Goal: Transaction & Acquisition: Purchase product/service

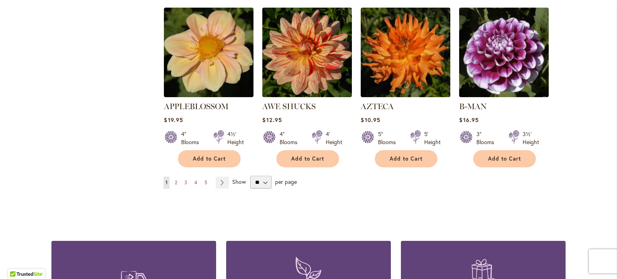
scroll to position [722, 0]
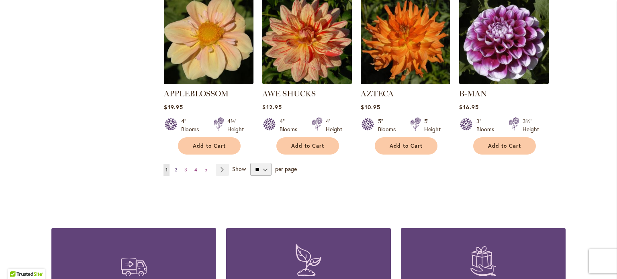
click at [175, 167] on span "2" at bounding box center [176, 170] width 2 height 6
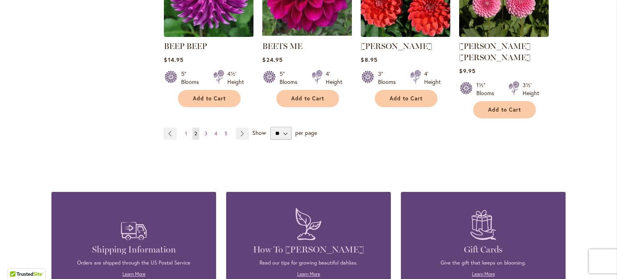
scroll to position [763, 0]
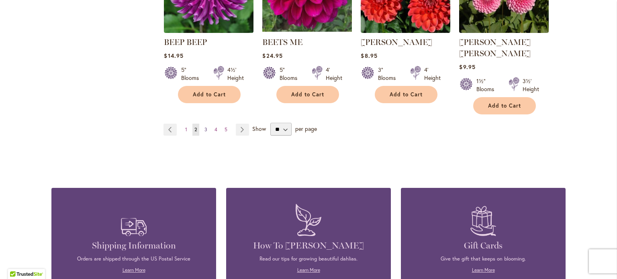
click at [204, 126] on span "3" at bounding box center [205, 129] width 3 height 6
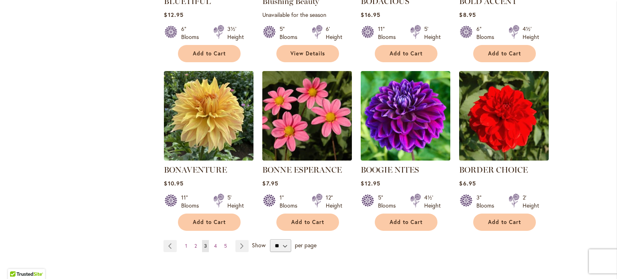
scroll to position [682, 0]
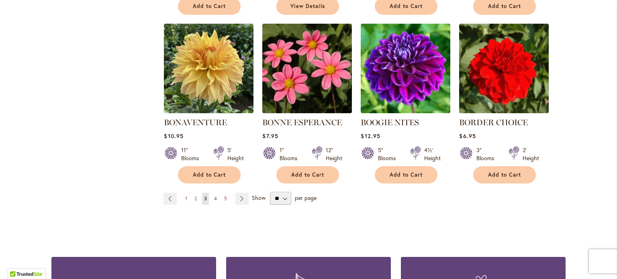
click at [214, 197] on span "4" at bounding box center [215, 198] width 3 height 6
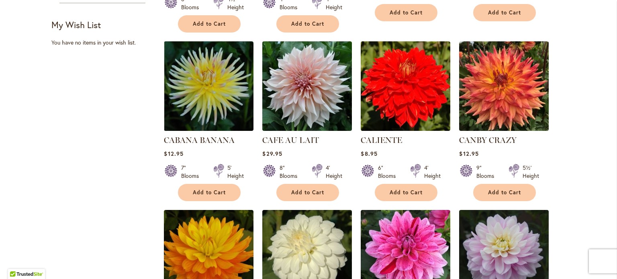
scroll to position [642, 0]
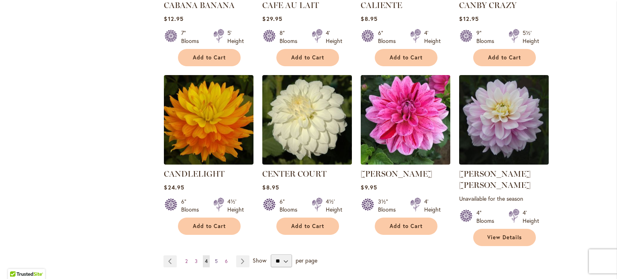
click at [215, 258] on span "5" at bounding box center [216, 261] width 3 height 6
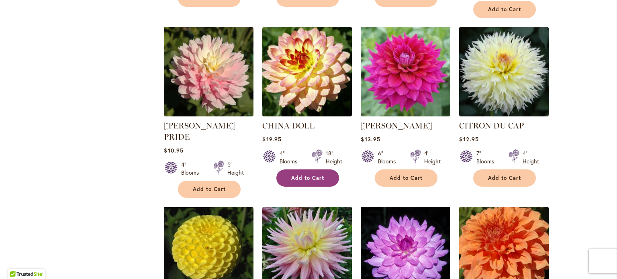
scroll to position [642, 0]
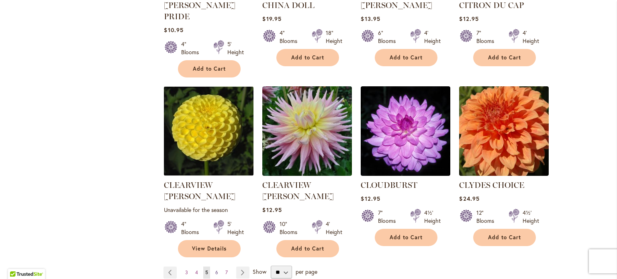
click at [215, 269] on span "6" at bounding box center [216, 272] width 3 height 6
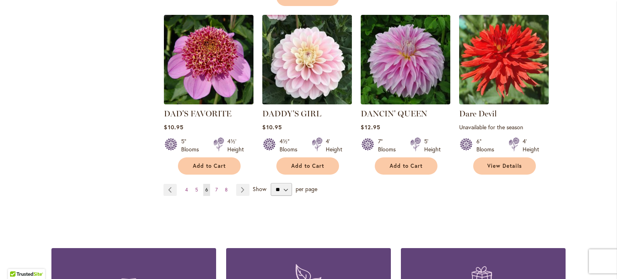
scroll to position [722, 0]
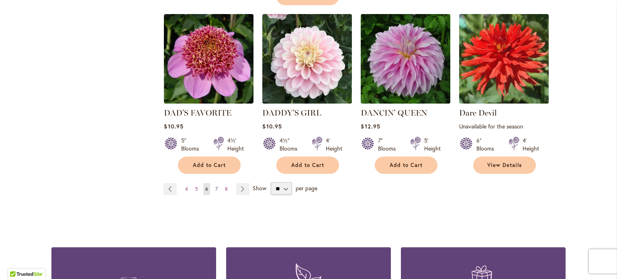
click at [213, 183] on link "Page 7" at bounding box center [216, 189] width 6 height 12
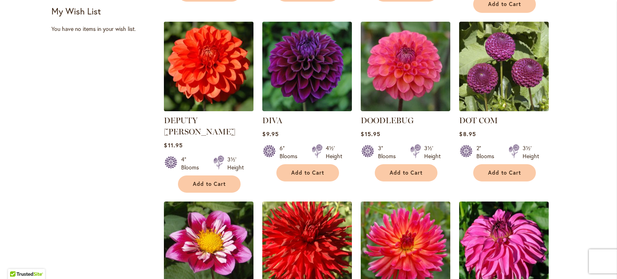
scroll to position [361, 0]
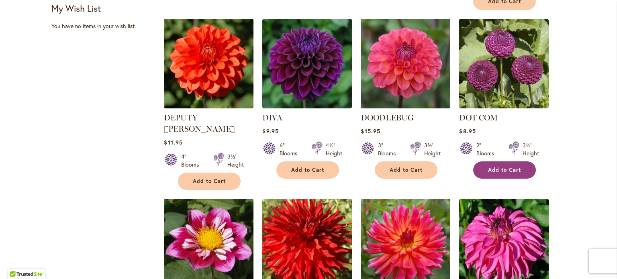
click at [498, 167] on span "Add to Cart" at bounding box center [504, 170] width 33 height 7
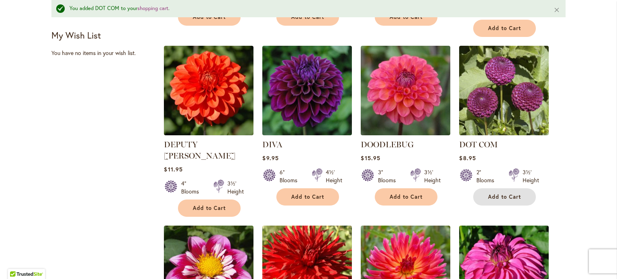
scroll to position [342, 0]
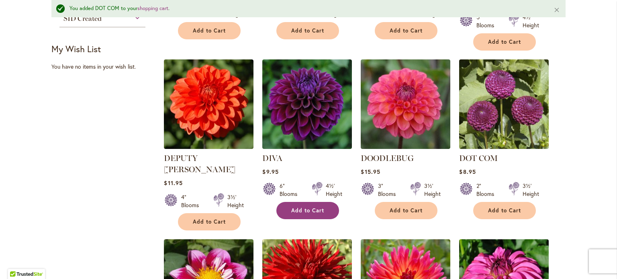
click at [295, 207] on span "Add to Cart" at bounding box center [307, 210] width 33 height 7
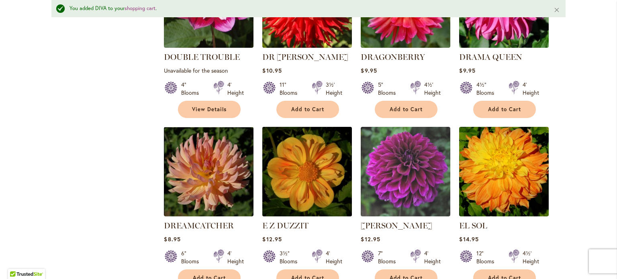
scroll to position [743, 0]
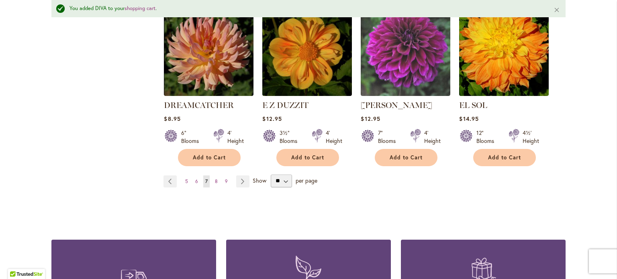
click at [207, 175] on ul "Page Previous Page 5 Page 6 You're currently reading page 7 Page 8 Page 9 Page …" at bounding box center [207, 181] width 89 height 12
click at [215, 178] on span "8" at bounding box center [216, 181] width 3 height 6
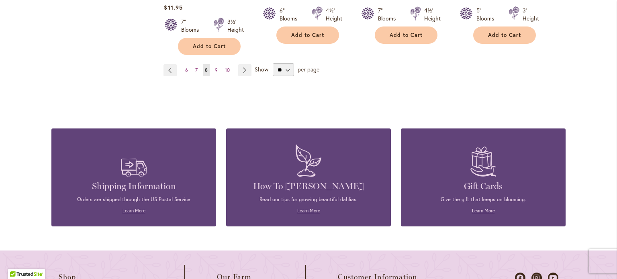
scroll to position [843, 0]
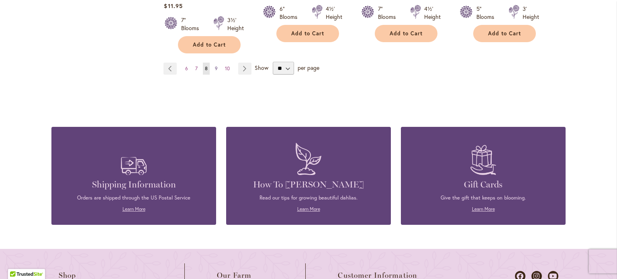
click at [215, 67] on span "9" at bounding box center [216, 68] width 3 height 6
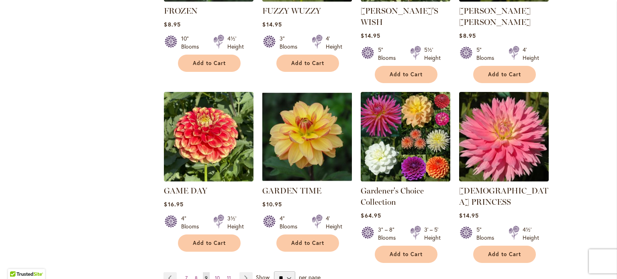
scroll to position [722, 0]
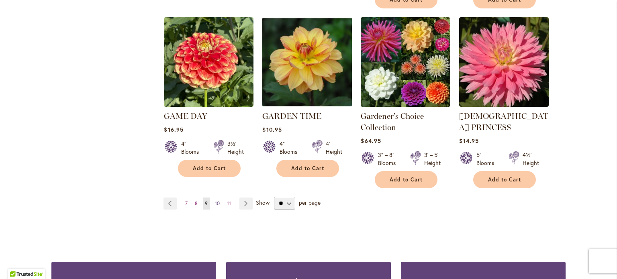
click at [215, 200] on span "10" at bounding box center [217, 203] width 5 height 6
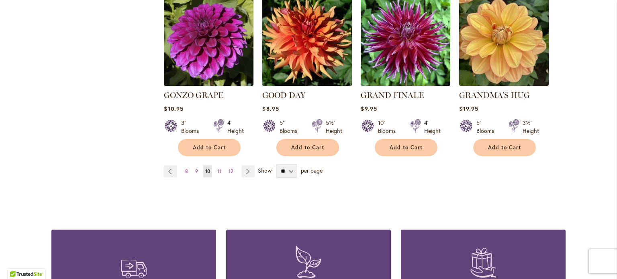
scroll to position [722, 0]
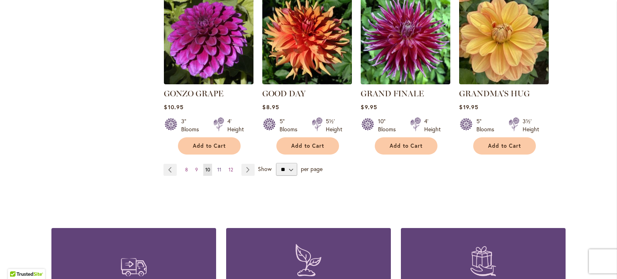
click at [217, 167] on span "11" at bounding box center [219, 170] width 4 height 6
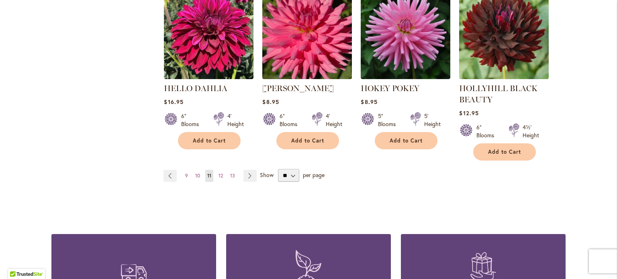
scroll to position [763, 0]
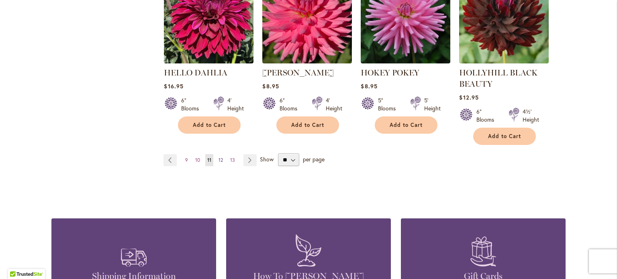
click at [218, 158] on span "12" at bounding box center [220, 160] width 4 height 6
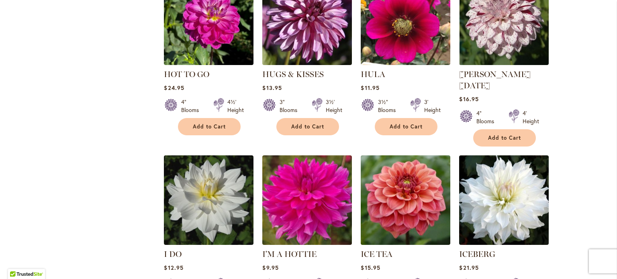
scroll to position [722, 0]
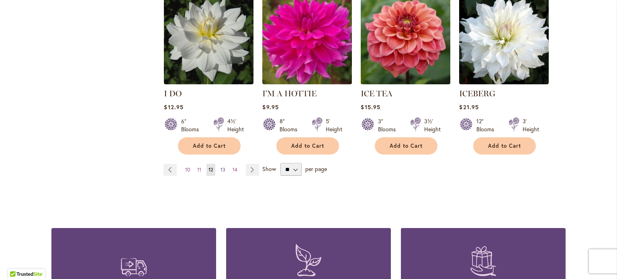
click at [220, 167] on span "13" at bounding box center [222, 170] width 5 height 6
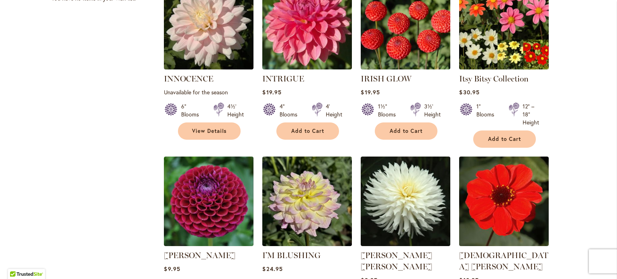
scroll to position [401, 0]
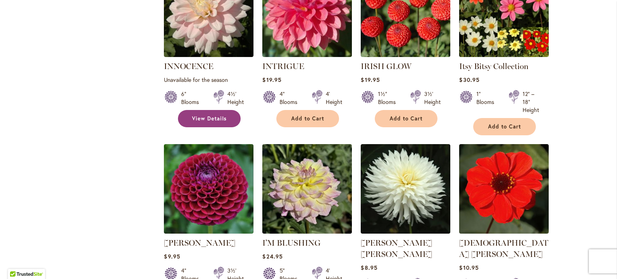
click at [210, 118] on span "View Details" at bounding box center [209, 118] width 35 height 7
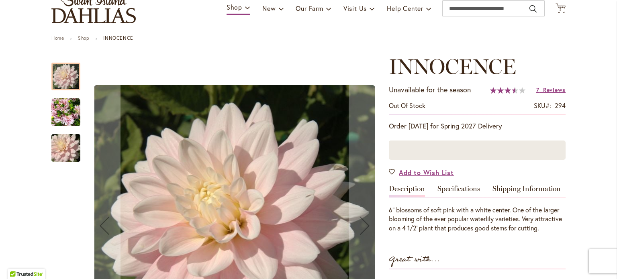
scroll to position [161, 0]
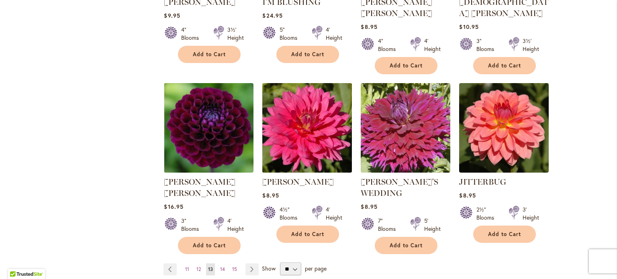
scroll to position [682, 0]
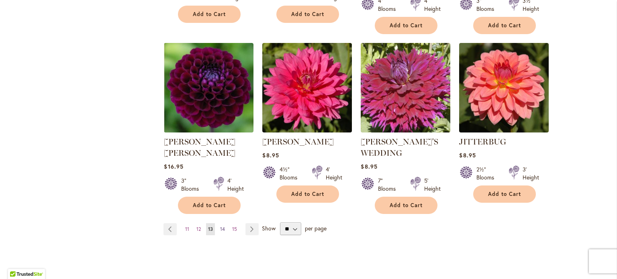
click at [220, 226] on span "14" at bounding box center [222, 229] width 5 height 6
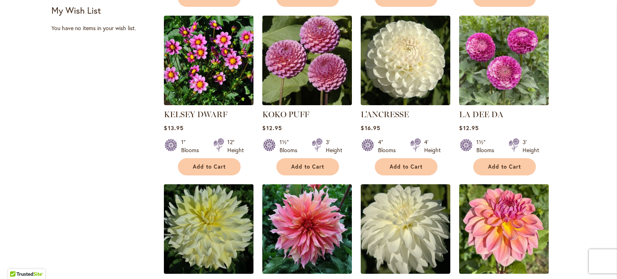
scroll to position [642, 0]
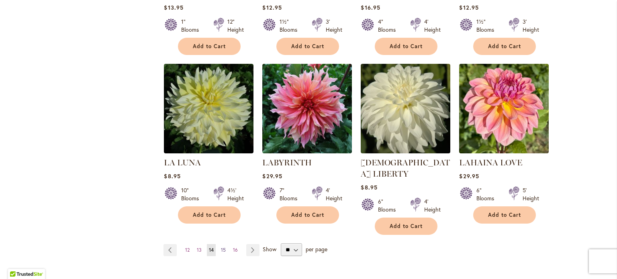
click at [221, 247] on span "15" at bounding box center [223, 250] width 5 height 6
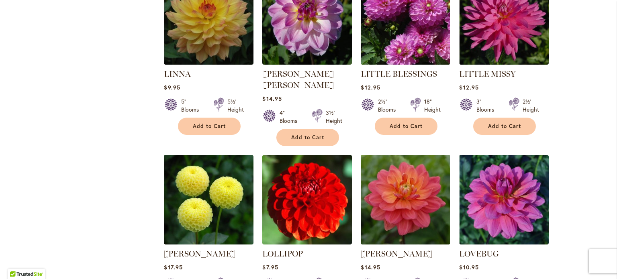
scroll to position [682, 0]
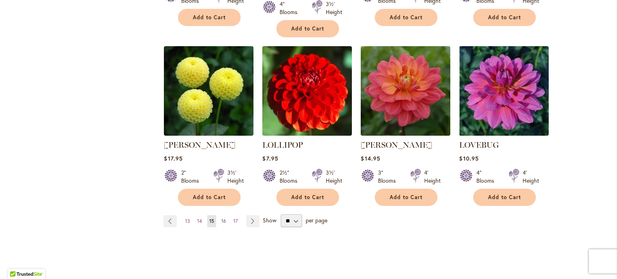
click at [221, 218] on span "16" at bounding box center [223, 221] width 5 height 6
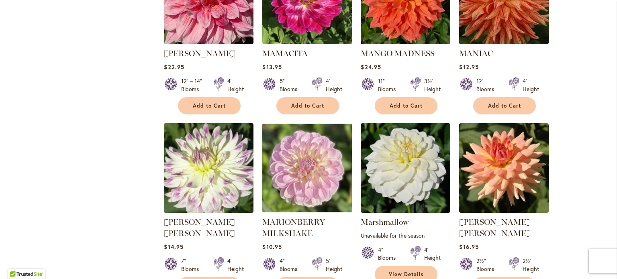
scroll to position [642, 0]
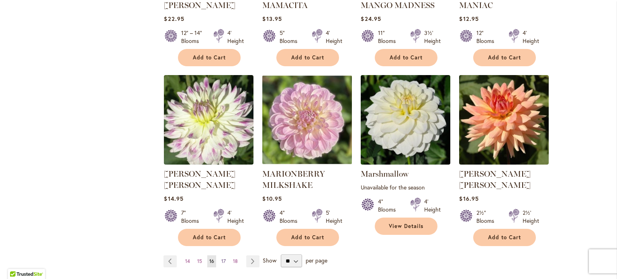
click at [221, 258] on span "17" at bounding box center [223, 261] width 4 height 6
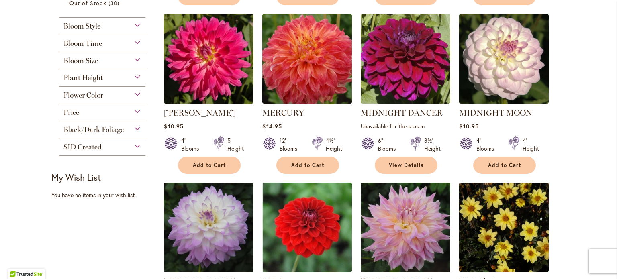
scroll to position [281, 0]
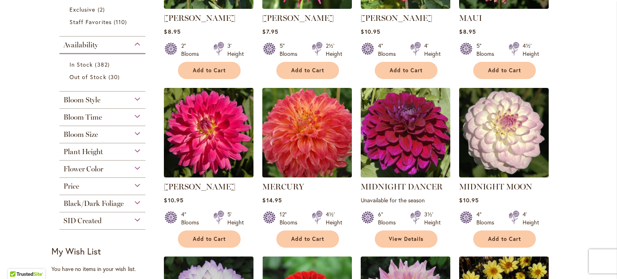
click at [133, 151] on div "Plant Height" at bounding box center [102, 149] width 86 height 13
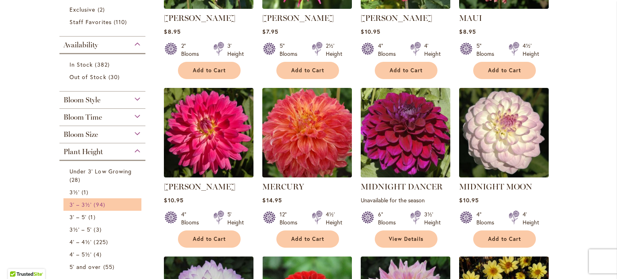
click at [82, 206] on span "3' – 3½'" at bounding box center [80, 205] width 22 height 8
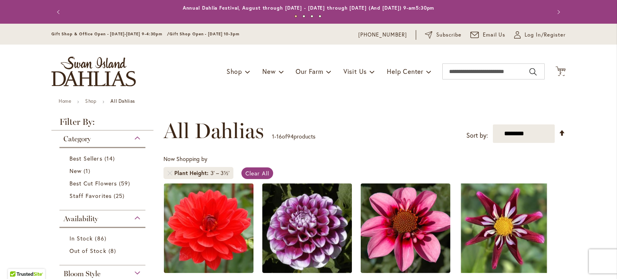
scroll to position [120, 0]
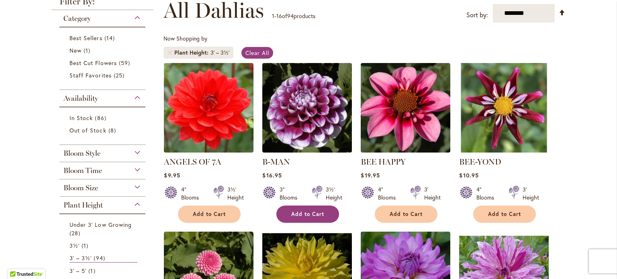
click at [315, 213] on span "Add to Cart" at bounding box center [307, 214] width 33 height 7
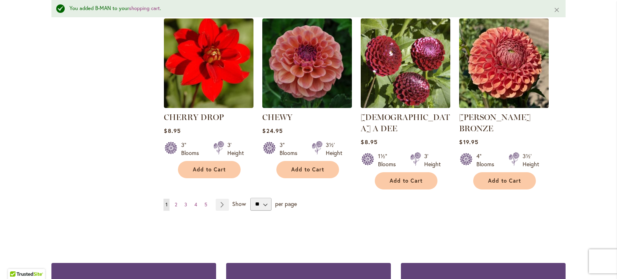
scroll to position [703, 0]
click at [175, 201] on span "2" at bounding box center [176, 204] width 2 height 6
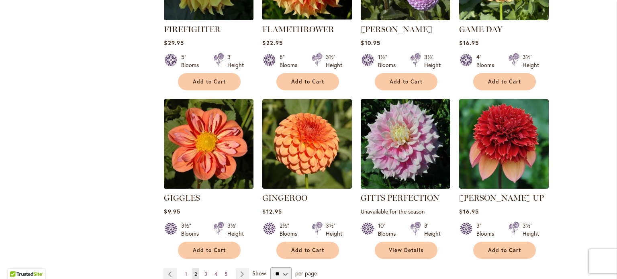
scroll to position [722, 0]
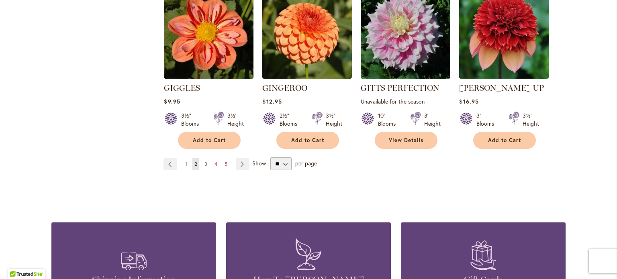
click at [204, 161] on span "3" at bounding box center [205, 164] width 3 height 6
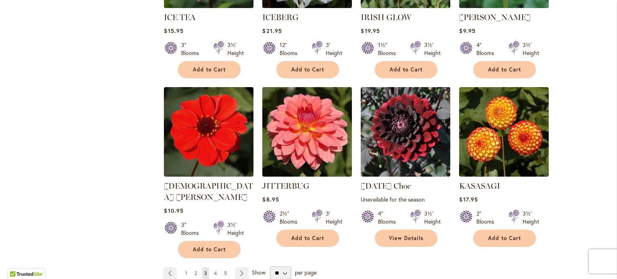
scroll to position [682, 0]
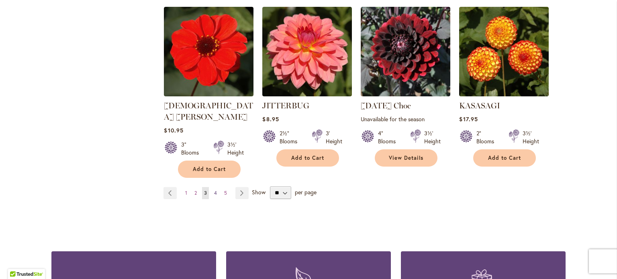
click at [214, 190] on span "4" at bounding box center [215, 193] width 3 height 6
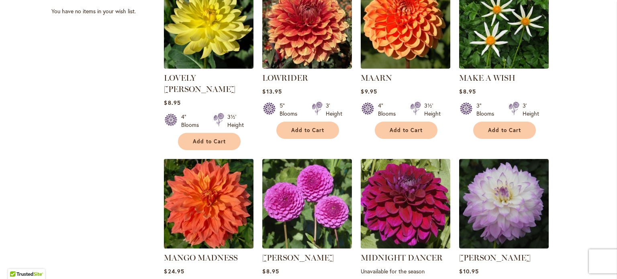
scroll to position [642, 0]
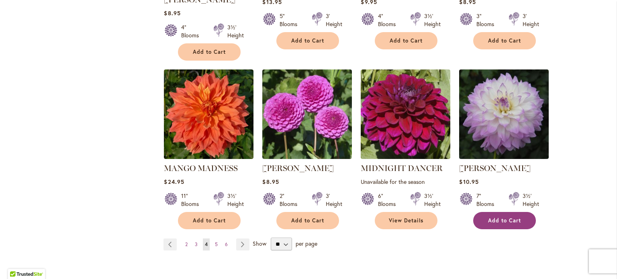
click at [506, 217] on span "Add to Cart" at bounding box center [504, 220] width 33 height 7
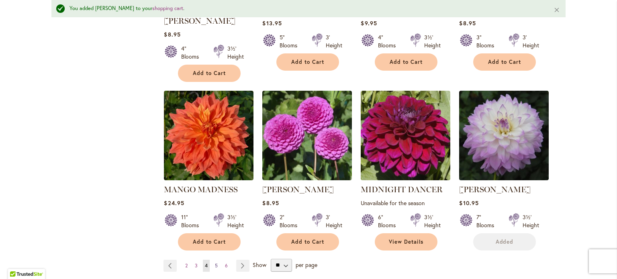
scroll to position [663, 0]
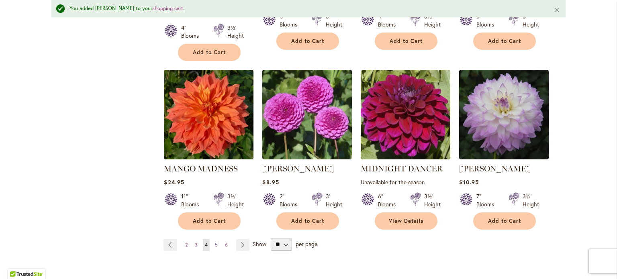
click at [215, 242] on span "5" at bounding box center [216, 245] width 3 height 6
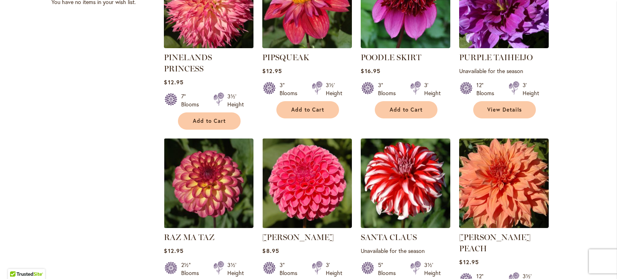
scroll to position [722, 0]
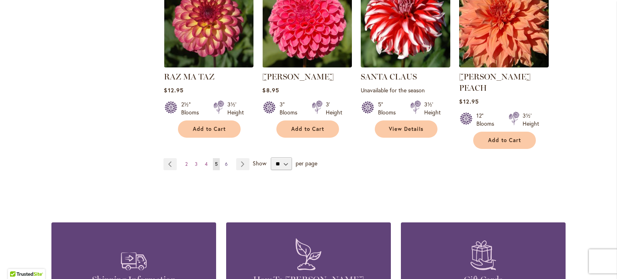
click at [225, 161] on span "6" at bounding box center [226, 164] width 3 height 6
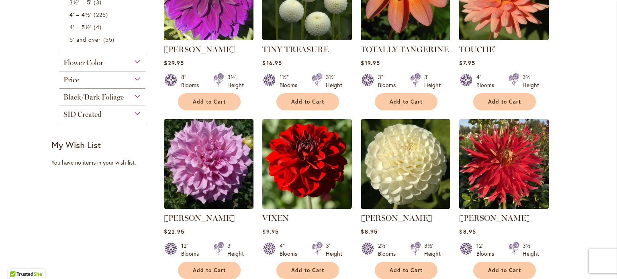
scroll to position [281, 0]
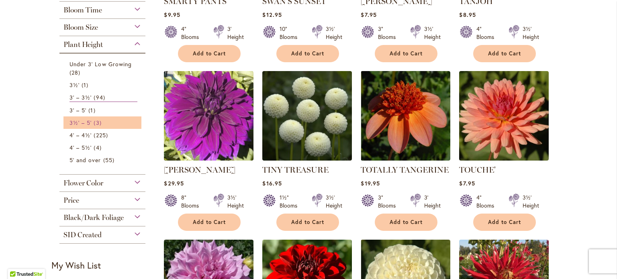
click at [69, 120] on span "3½' – 5'" at bounding box center [80, 123] width 22 height 8
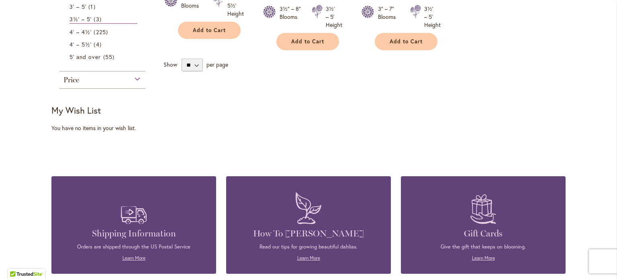
scroll to position [161, 0]
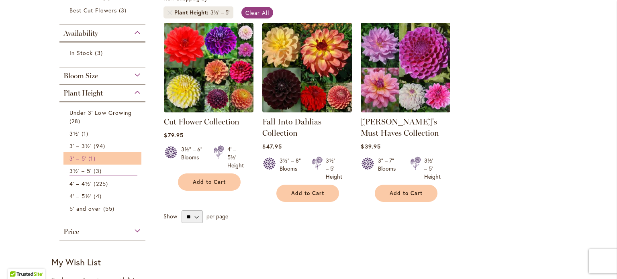
click at [81, 157] on span "3' – 5'" at bounding box center [77, 159] width 17 height 8
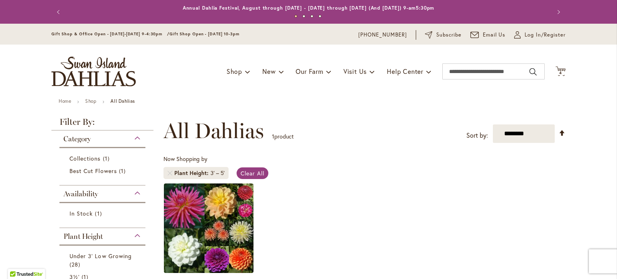
scroll to position [161, 0]
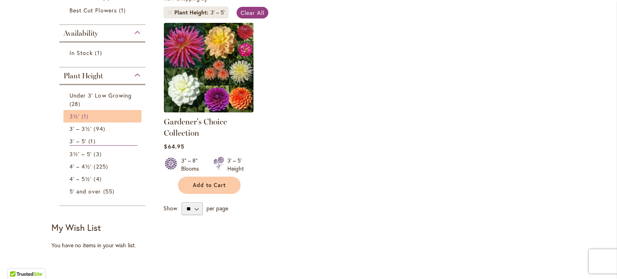
click at [71, 115] on span "3½'" at bounding box center [74, 116] width 10 height 8
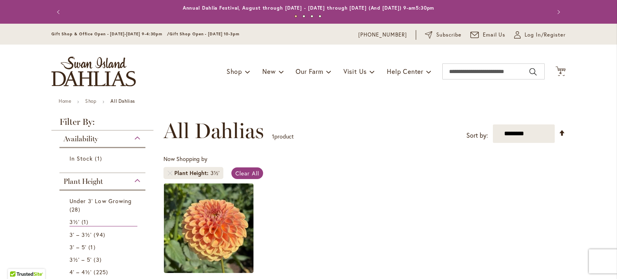
scroll to position [161, 0]
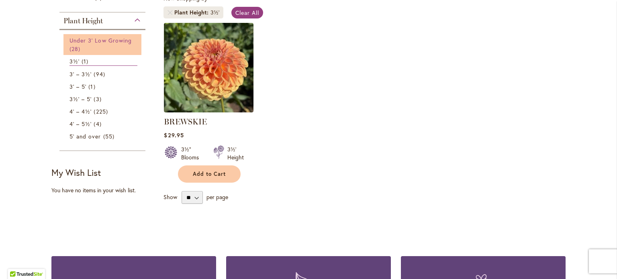
click at [77, 43] on link "Under 3' Low Growing 28 items" at bounding box center [103, 44] width 68 height 17
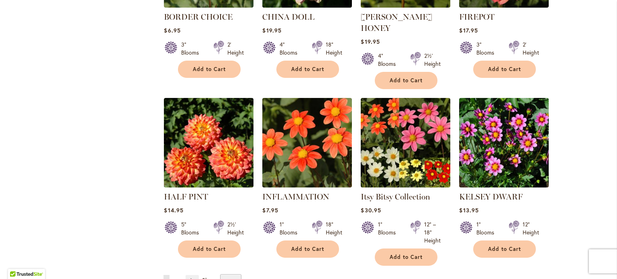
scroll to position [722, 0]
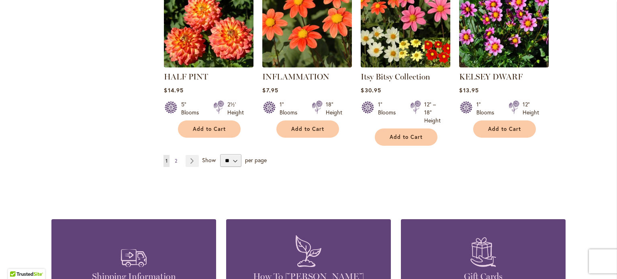
click at [175, 158] on span "2" at bounding box center [176, 161] width 2 height 6
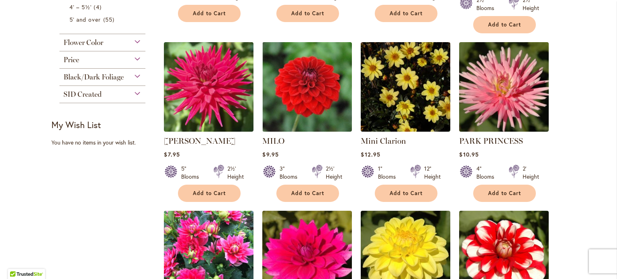
scroll to position [161, 0]
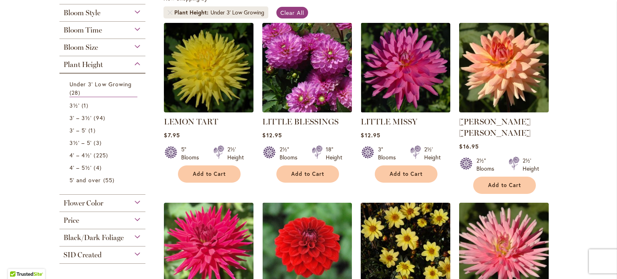
click at [134, 199] on div "Flower Color" at bounding box center [102, 201] width 86 height 13
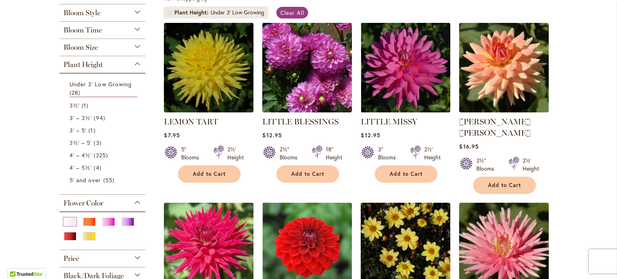
click at [64, 221] on div "White/Cream" at bounding box center [69, 222] width 13 height 8
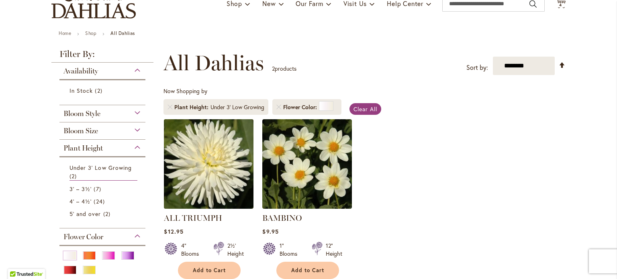
scroll to position [161, 0]
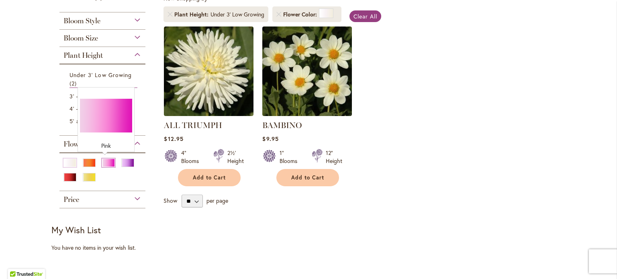
click at [103, 159] on div "Pink" at bounding box center [108, 163] width 13 height 8
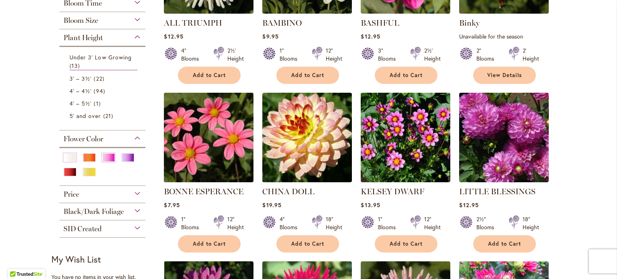
scroll to position [281, 0]
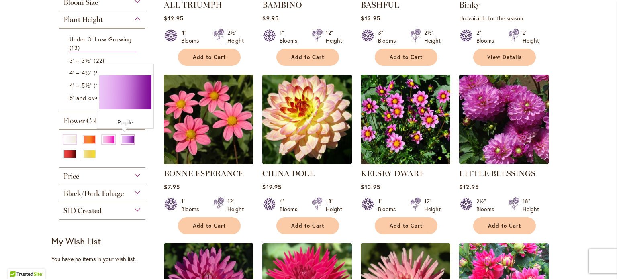
click at [122, 138] on div "Purple" at bounding box center [127, 139] width 13 height 8
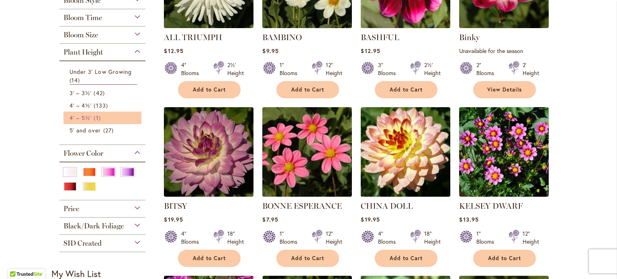
scroll to position [281, 0]
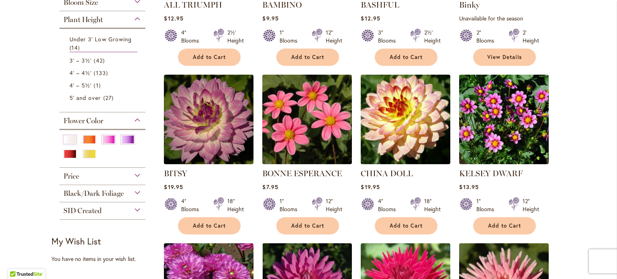
click at [134, 191] on div "Black/Dark Foliage" at bounding box center [102, 191] width 86 height 13
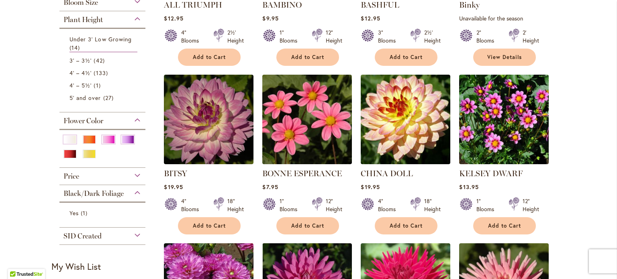
click at [134, 191] on div "Black/Dark Foliage" at bounding box center [102, 191] width 86 height 13
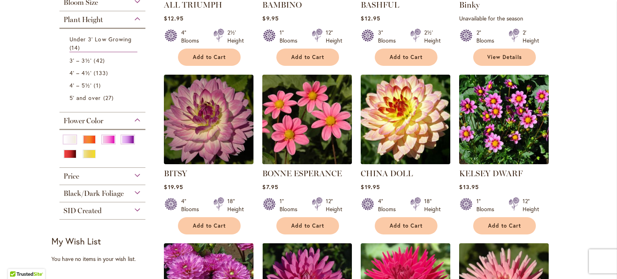
click at [90, 190] on span "Black/Dark Foliage" at bounding box center [93, 193] width 60 height 9
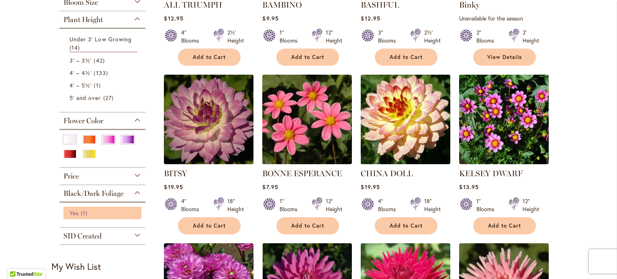
click at [72, 213] on span "Yes" at bounding box center [73, 213] width 9 height 8
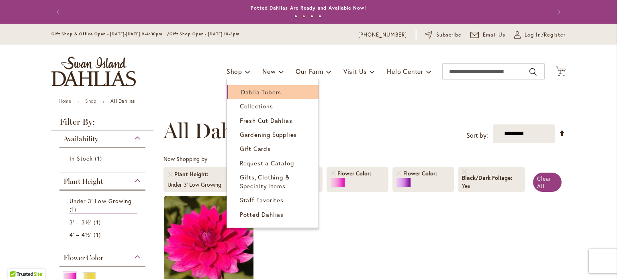
click at [250, 93] on span "Dahlia Tubers" at bounding box center [261, 92] width 40 height 8
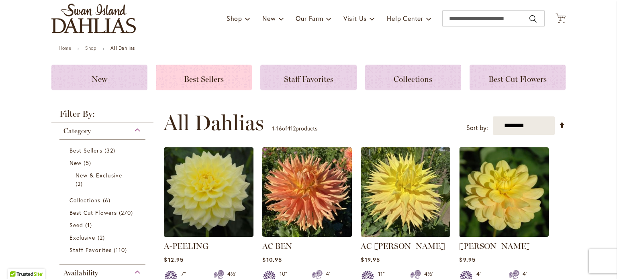
scroll to position [120, 0]
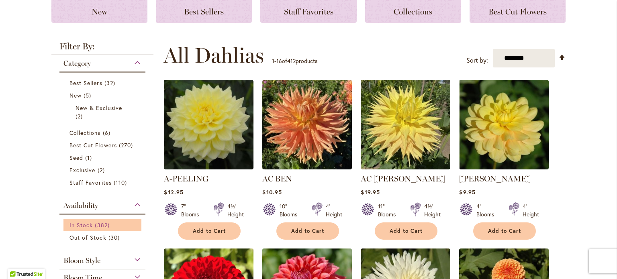
click at [82, 222] on span "In Stock" at bounding box center [80, 225] width 23 height 8
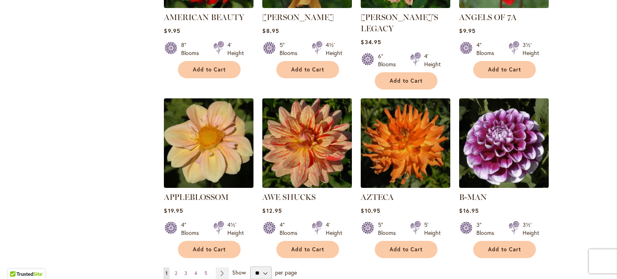
scroll to position [682, 0]
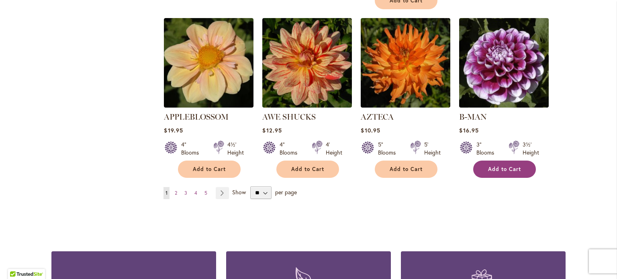
click at [499, 166] on span "Add to Cart" at bounding box center [504, 169] width 33 height 7
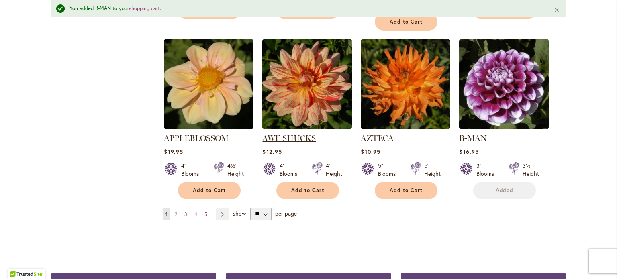
scroll to position [703, 0]
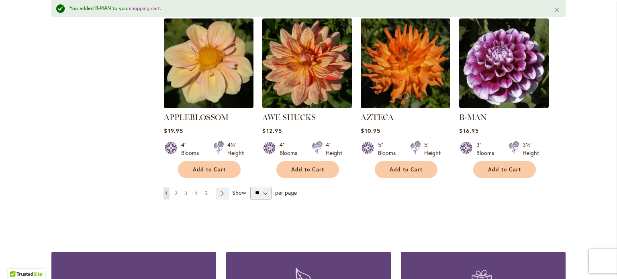
click at [175, 190] on span "2" at bounding box center [176, 193] width 2 height 6
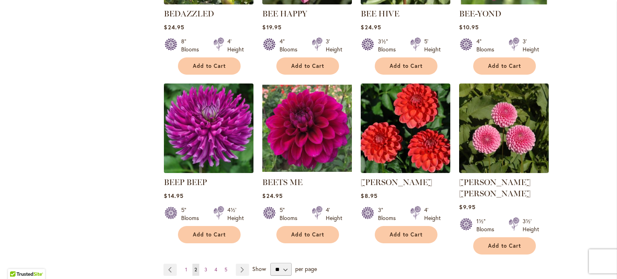
scroll to position [682, 0]
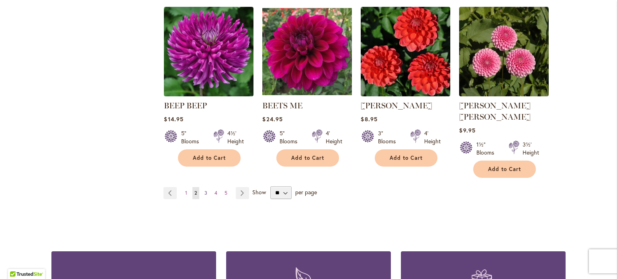
click at [204, 190] on span "3" at bounding box center [205, 193] width 3 height 6
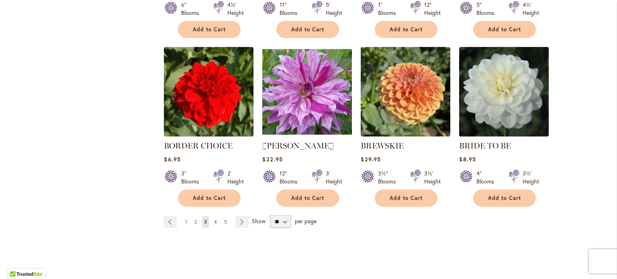
scroll to position [682, 0]
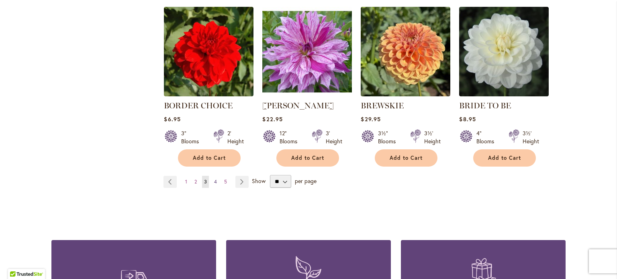
click at [214, 181] on span "4" at bounding box center [215, 182] width 3 height 6
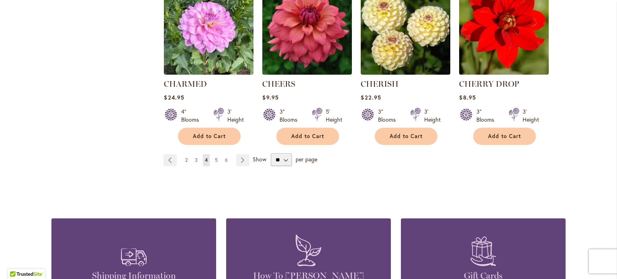
scroll to position [722, 0]
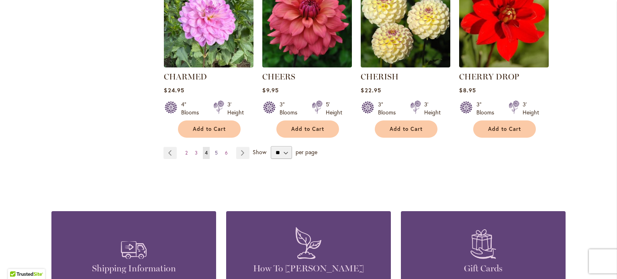
click at [215, 153] on span "5" at bounding box center [216, 153] width 3 height 6
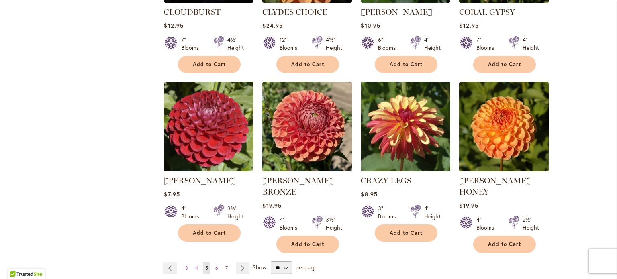
scroll to position [682, 0]
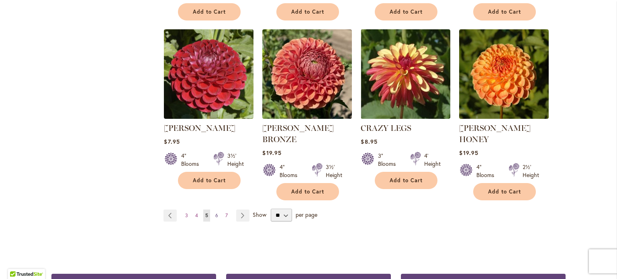
click at [215, 212] on span "6" at bounding box center [216, 215] width 3 height 6
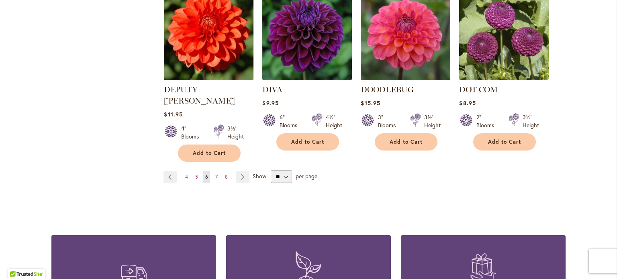
scroll to position [722, 0]
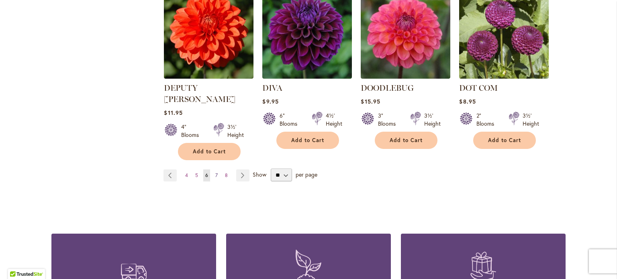
click at [215, 172] on span "7" at bounding box center [216, 175] width 2 height 6
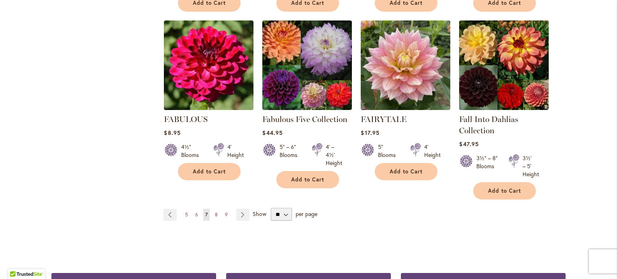
scroll to position [722, 0]
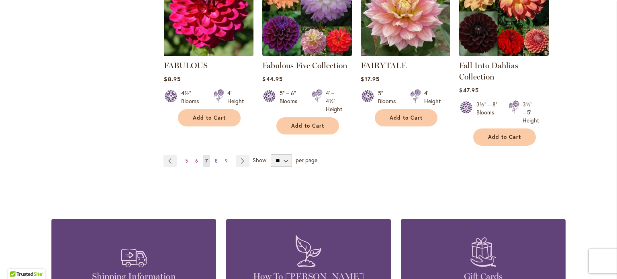
click at [215, 159] on span "8" at bounding box center [216, 161] width 3 height 6
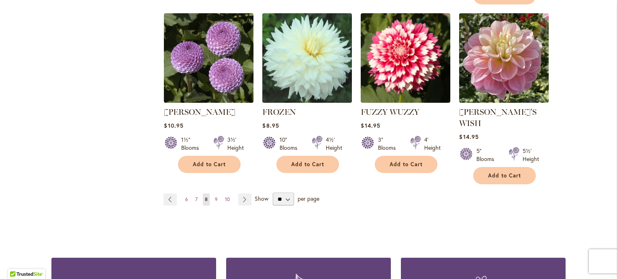
scroll to position [722, 0]
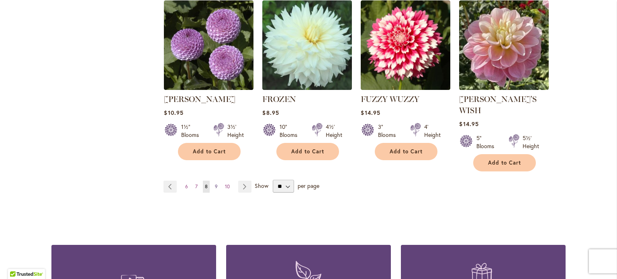
click at [215, 183] on span "9" at bounding box center [216, 186] width 3 height 6
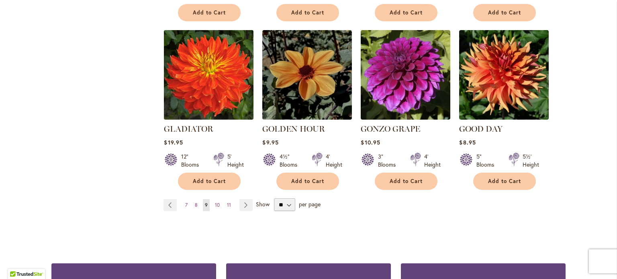
scroll to position [682, 0]
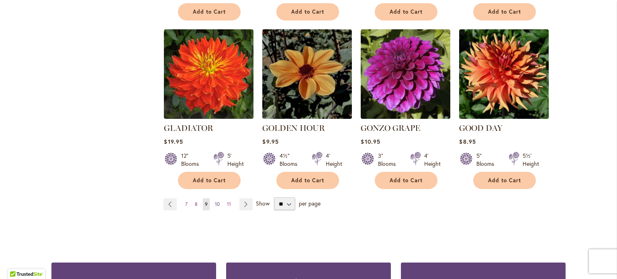
click at [215, 201] on span "10" at bounding box center [217, 204] width 5 height 6
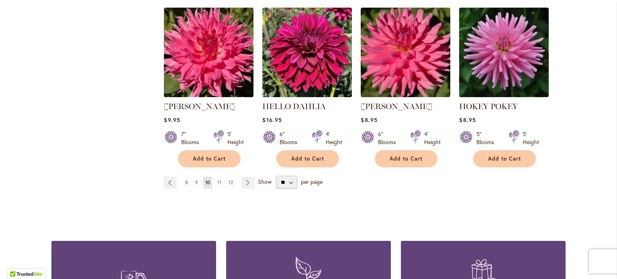
scroll to position [722, 0]
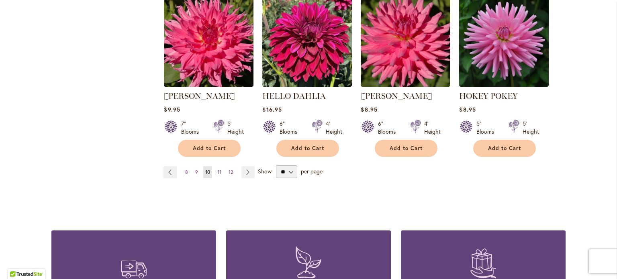
click at [217, 172] on span "11" at bounding box center [219, 172] width 4 height 6
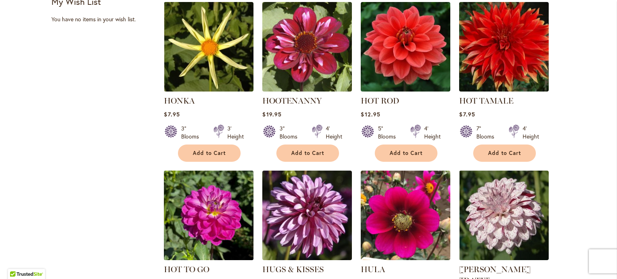
scroll to position [442, 0]
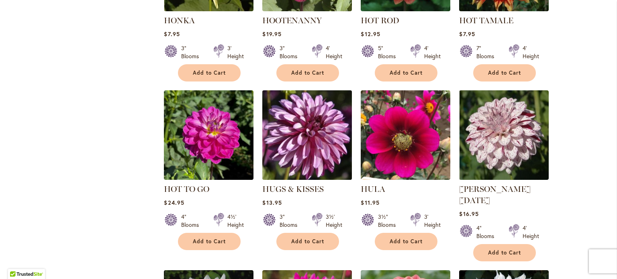
click at [296, 147] on img at bounding box center [307, 135] width 94 height 94
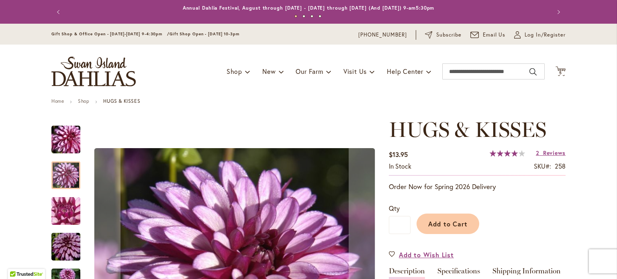
click at [62, 174] on div at bounding box center [65, 175] width 29 height 28
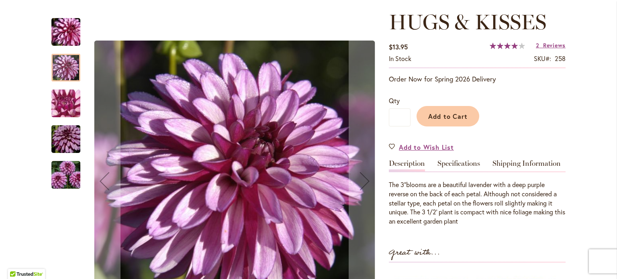
scroll to position [120, 0]
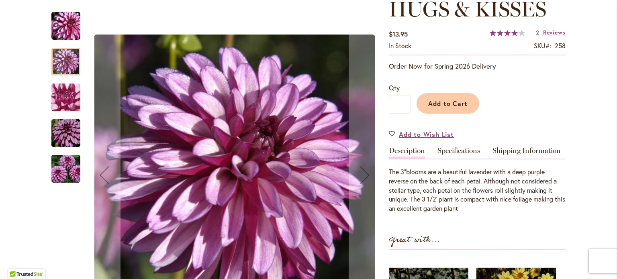
click at [66, 104] on img "HUGS & KISSES" at bounding box center [66, 97] width 58 height 43
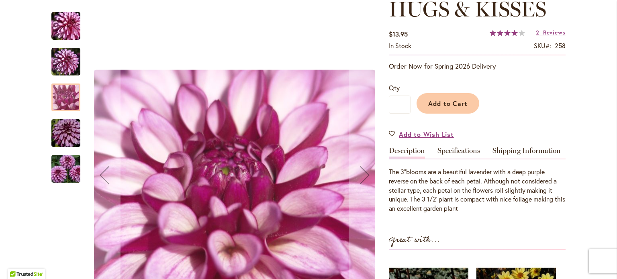
click at [64, 123] on img "HUGS & KISSES" at bounding box center [66, 133] width 58 height 39
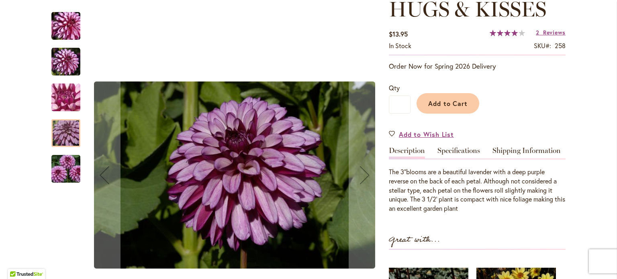
click at [61, 159] on img "HUGS & KISSES" at bounding box center [66, 169] width 58 height 39
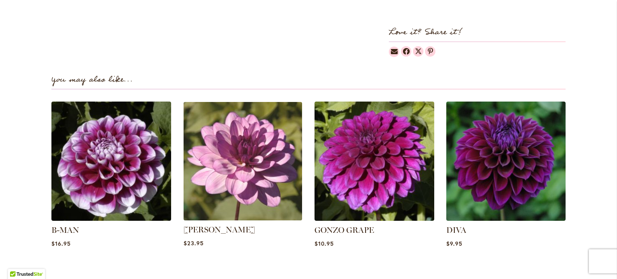
scroll to position [522, 0]
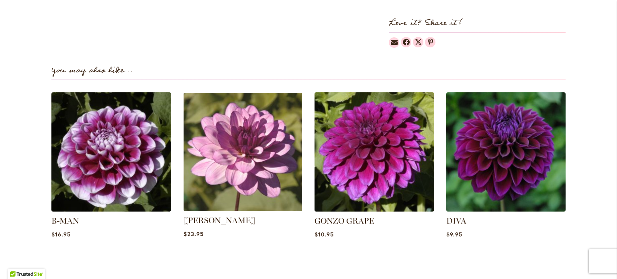
click at [203, 183] on img at bounding box center [242, 152] width 124 height 124
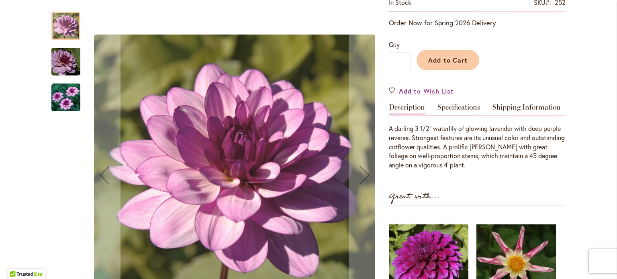
scroll to position [120, 0]
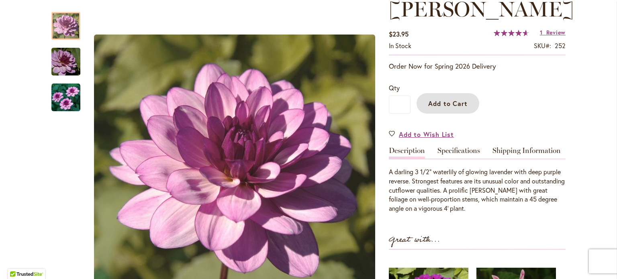
click at [464, 108] on span "Add to Cart" at bounding box center [448, 103] width 40 height 8
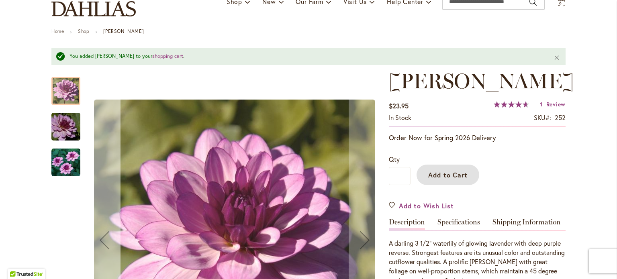
scroll to position [21, 0]
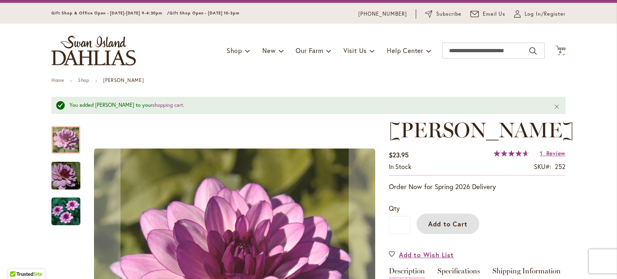
click at [60, 139] on div at bounding box center [65, 140] width 29 height 28
click at [58, 165] on img "LAUREN MICHELE" at bounding box center [66, 175] width 58 height 39
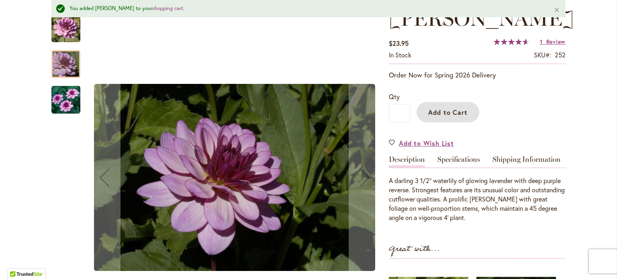
scroll to position [141, 0]
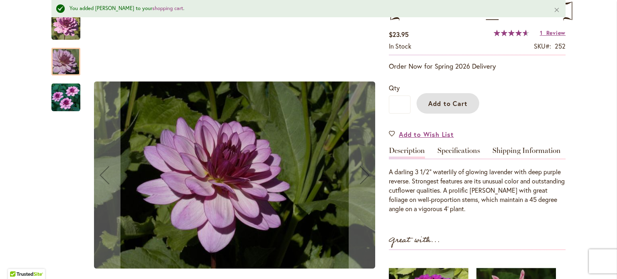
click at [57, 96] on img "LAUREN MICHELE" at bounding box center [65, 97] width 29 height 29
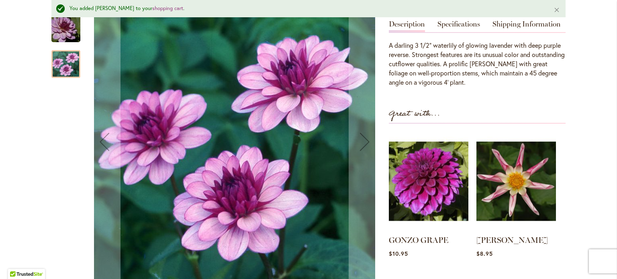
scroll to position [302, 0]
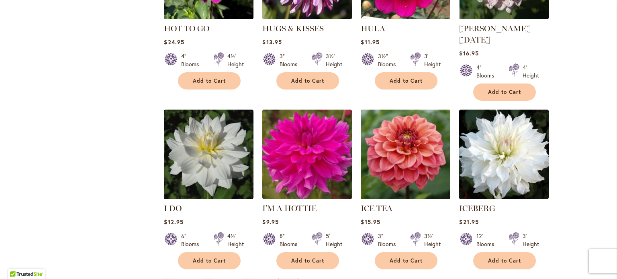
scroll to position [722, 0]
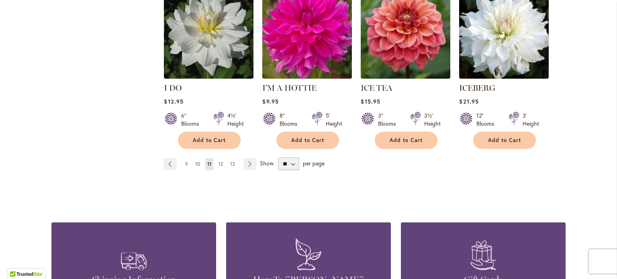
click at [218, 161] on span "12" at bounding box center [220, 164] width 4 height 6
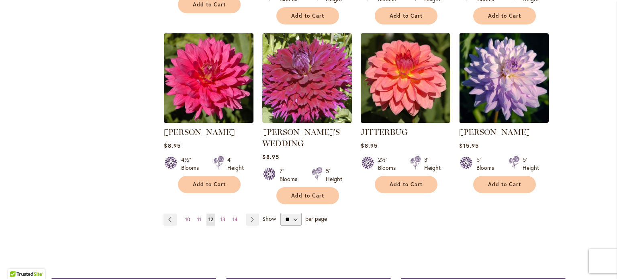
scroll to position [722, 0]
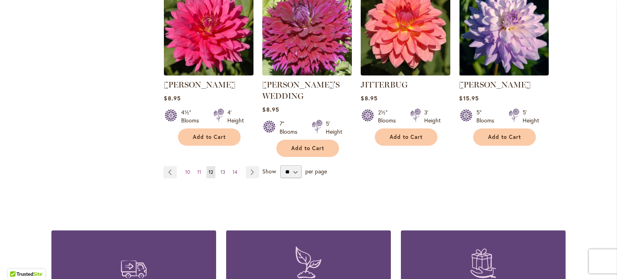
click at [221, 169] on span "13" at bounding box center [222, 172] width 5 height 6
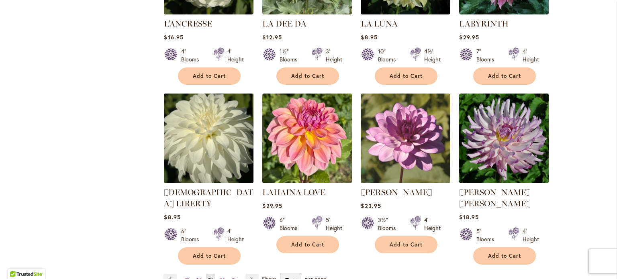
scroll to position [642, 0]
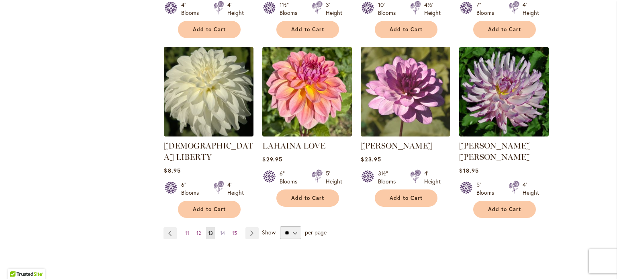
click at [220, 230] on span "14" at bounding box center [222, 233] width 5 height 6
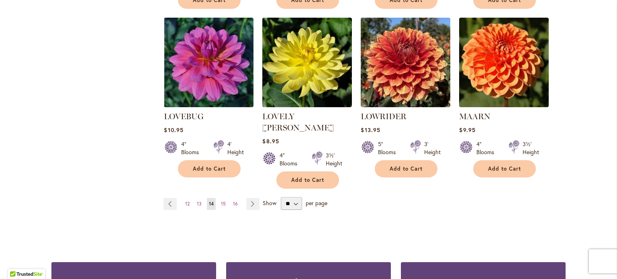
scroll to position [763, 0]
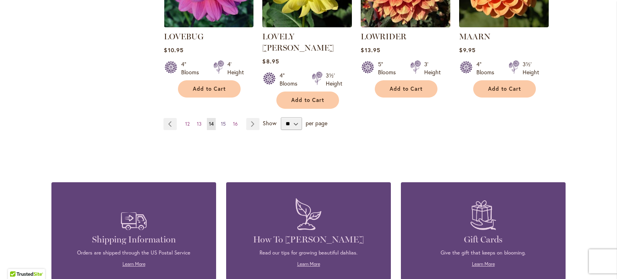
click at [221, 121] on span "15" at bounding box center [223, 124] width 5 height 6
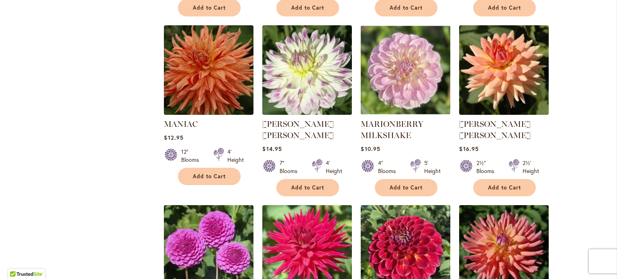
scroll to position [562, 0]
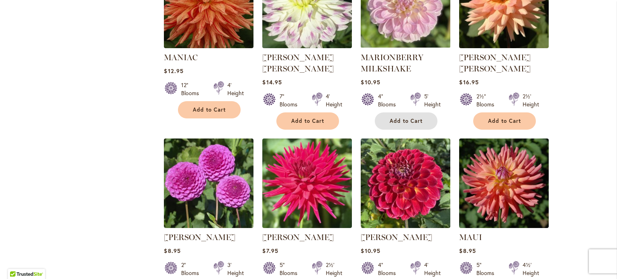
click at [403, 122] on span "Add to Cart" at bounding box center [405, 121] width 33 height 7
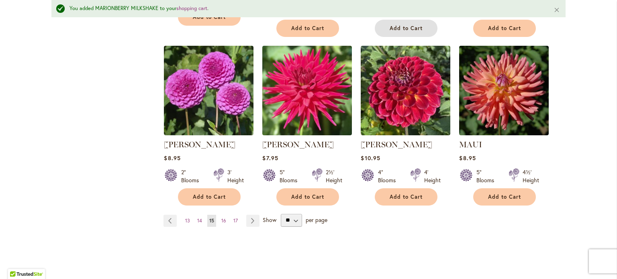
scroll to position [763, 0]
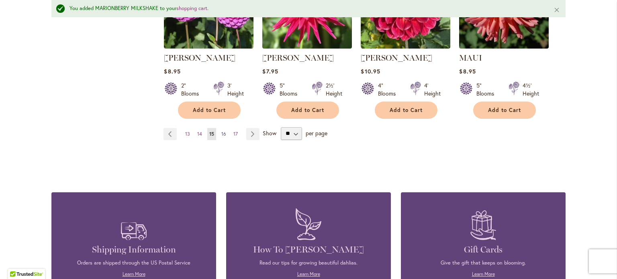
click at [221, 133] on span "16" at bounding box center [223, 134] width 5 height 6
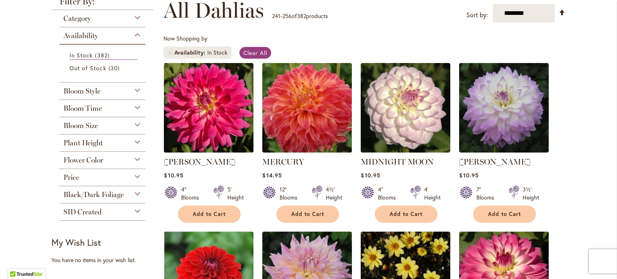
scroll to position [161, 0]
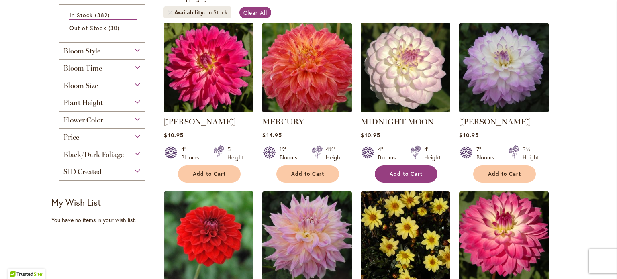
click at [411, 171] on span "Add to Cart" at bounding box center [405, 174] width 33 height 7
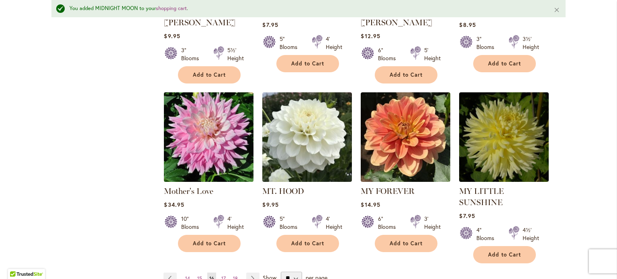
scroll to position [703, 0]
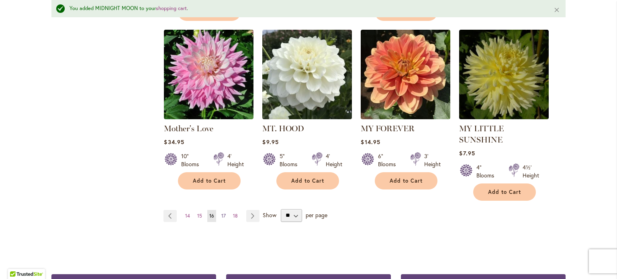
click at [222, 213] on span "17" at bounding box center [223, 216] width 4 height 6
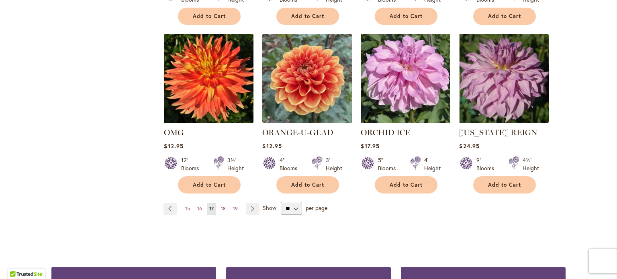
scroll to position [682, 0]
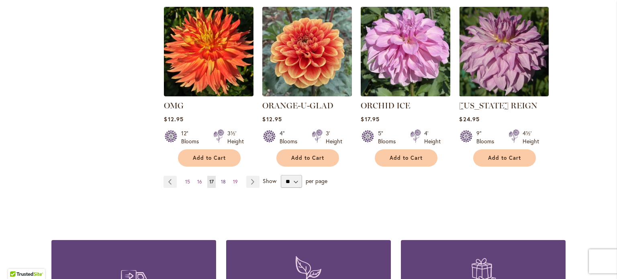
click at [221, 181] on span "18" at bounding box center [223, 182] width 5 height 6
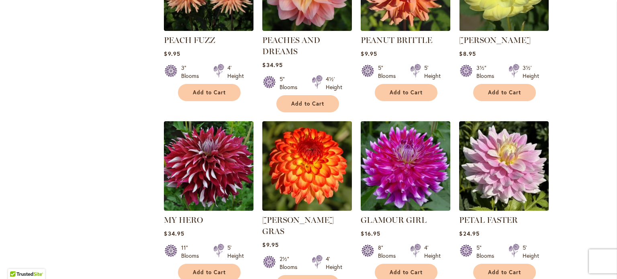
scroll to position [682, 0]
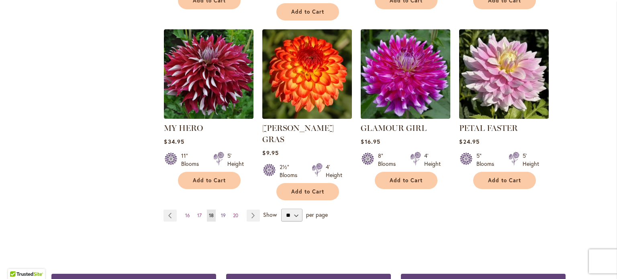
click at [221, 212] on span "19" at bounding box center [223, 215] width 5 height 6
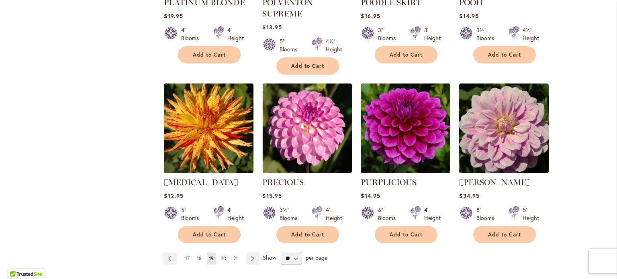
scroll to position [642, 0]
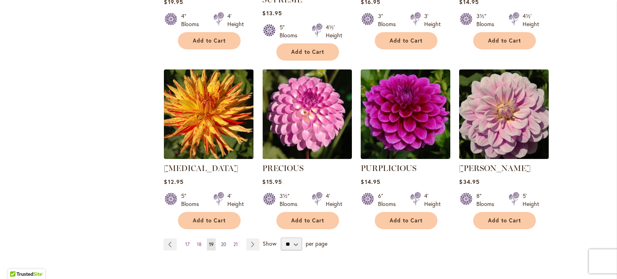
click at [221, 241] on span "20" at bounding box center [223, 244] width 5 height 6
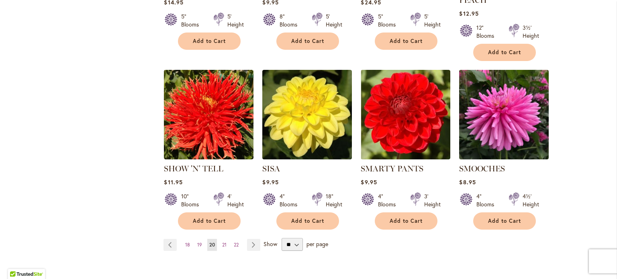
scroll to position [682, 0]
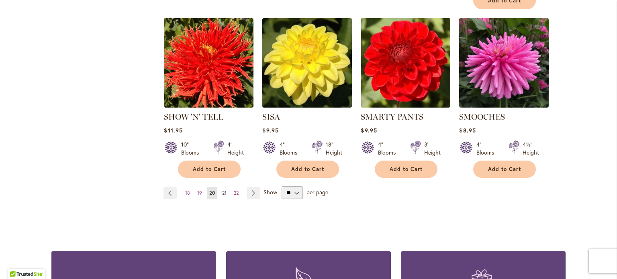
click at [222, 190] on span "21" at bounding box center [224, 193] width 4 height 6
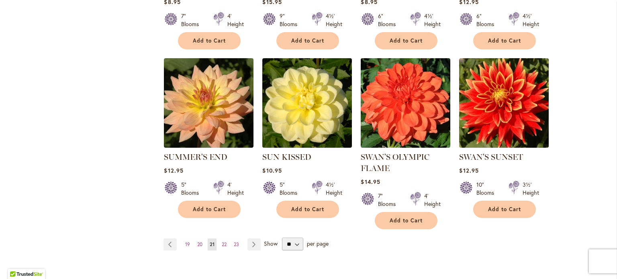
scroll to position [682, 0]
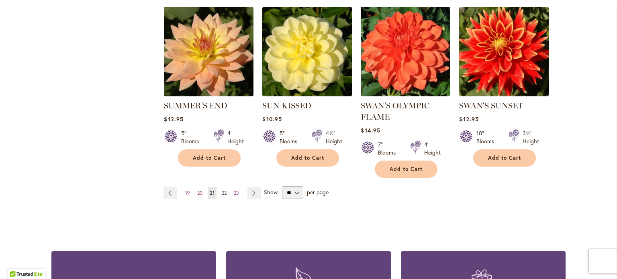
click at [222, 191] on span "22" at bounding box center [224, 193] width 5 height 6
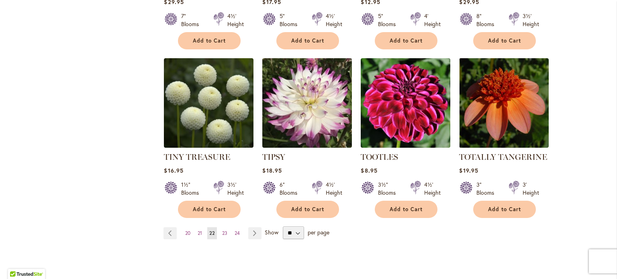
scroll to position [682, 0]
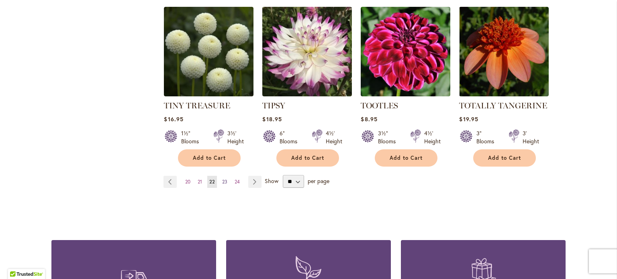
click at [222, 179] on span "23" at bounding box center [224, 182] width 5 height 6
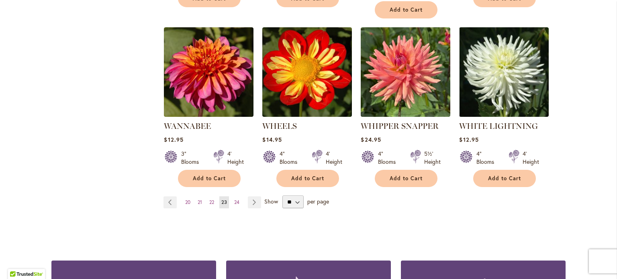
scroll to position [682, 0]
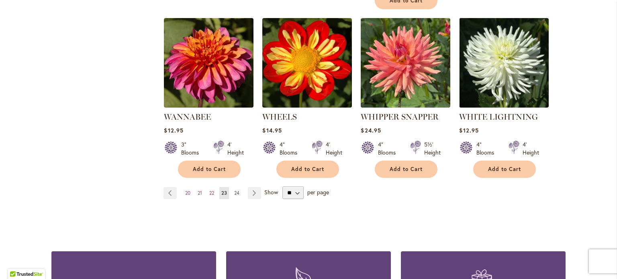
click at [234, 190] on span "24" at bounding box center [236, 193] width 5 height 6
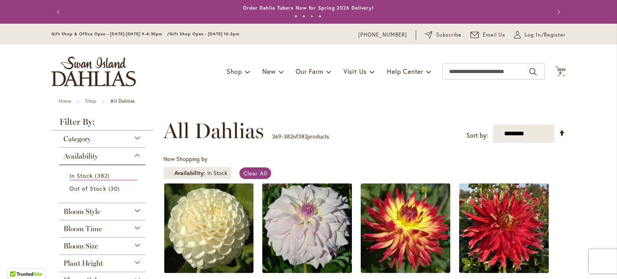
click at [559, 71] on button "Cart .cls-1 { fill: #231f20; } 8 8 items" at bounding box center [560, 71] width 10 height 11
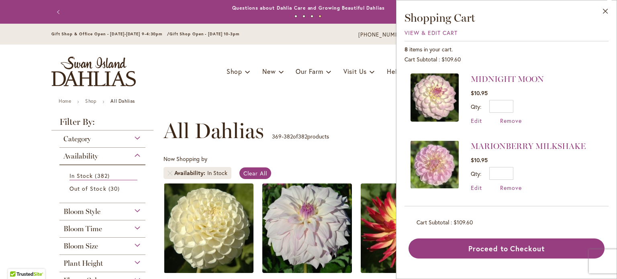
click at [348, 105] on ul "Home Shop All Dahlias" at bounding box center [308, 101] width 499 height 7
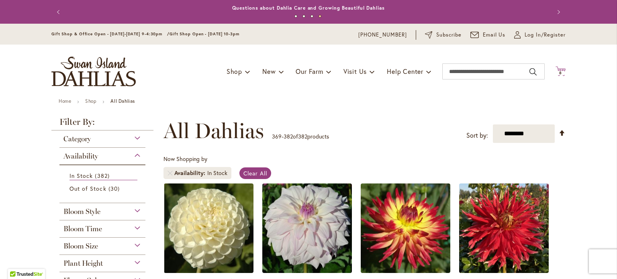
click at [559, 71] on span "8" at bounding box center [560, 72] width 3 height 5
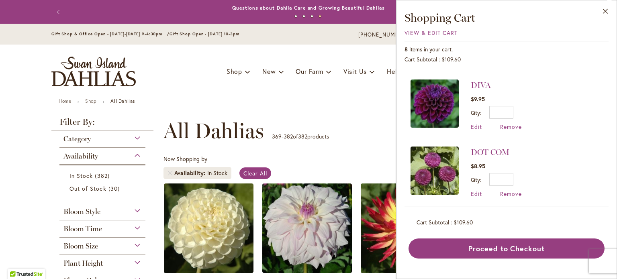
scroll to position [333, 0]
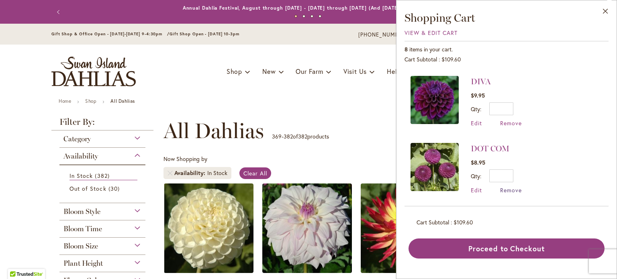
click at [512, 188] on span "Remove" at bounding box center [511, 190] width 22 height 8
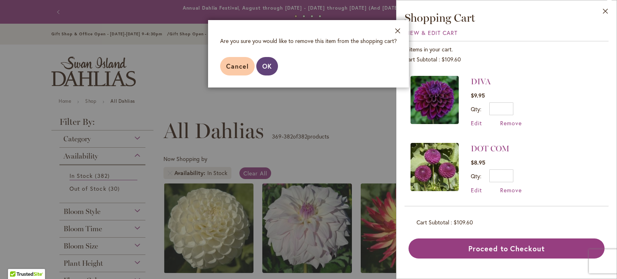
click at [270, 70] on button "OK" at bounding box center [267, 66] width 22 height 18
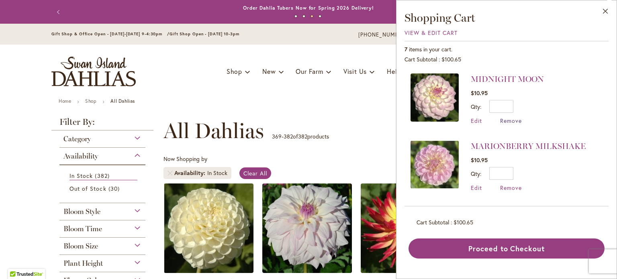
click at [512, 120] on span "Remove" at bounding box center [511, 121] width 22 height 8
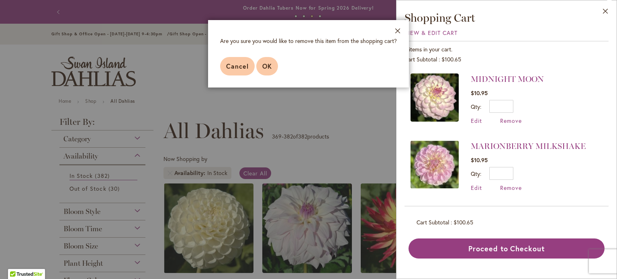
click at [267, 63] on span "OK" at bounding box center [267, 66] width 10 height 8
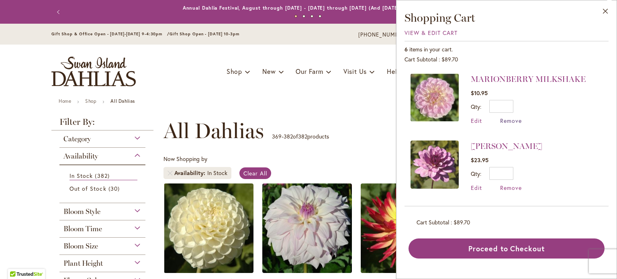
click at [511, 119] on span "Remove" at bounding box center [511, 121] width 22 height 8
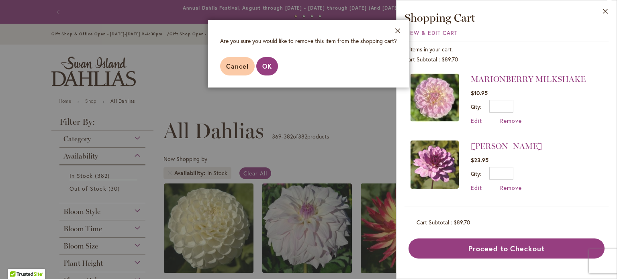
click at [267, 64] on span "OK" at bounding box center [267, 66] width 10 height 8
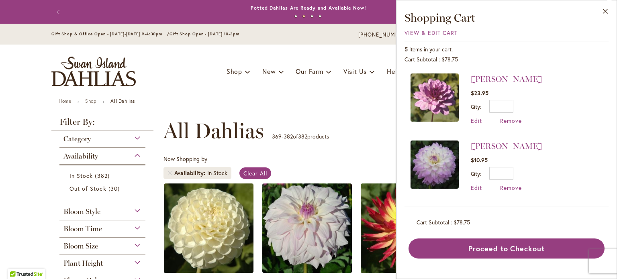
click at [510, 120] on span "Remove" at bounding box center [511, 121] width 22 height 8
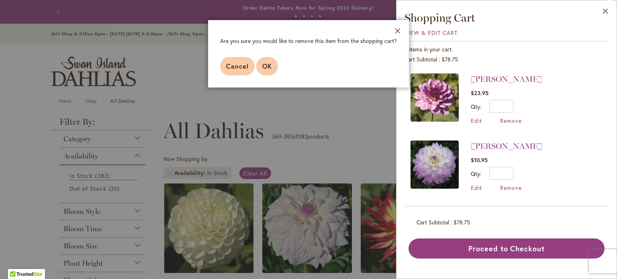
click at [267, 63] on span "OK" at bounding box center [267, 66] width 10 height 8
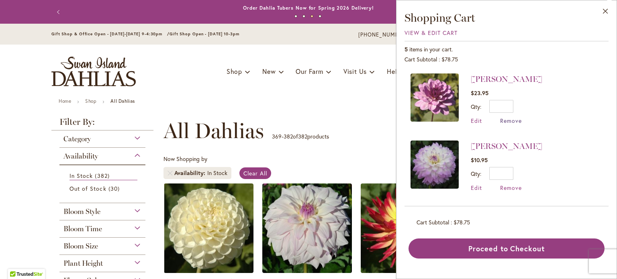
click at [507, 122] on span "Remove" at bounding box center [511, 121] width 22 height 8
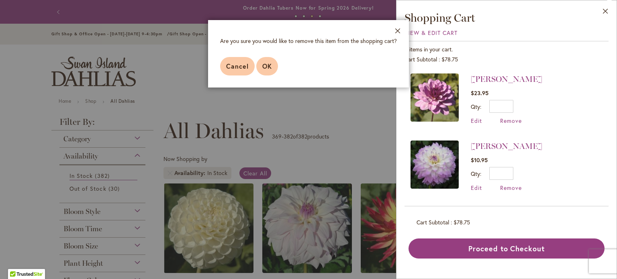
click at [267, 64] on span "OK" at bounding box center [267, 66] width 10 height 8
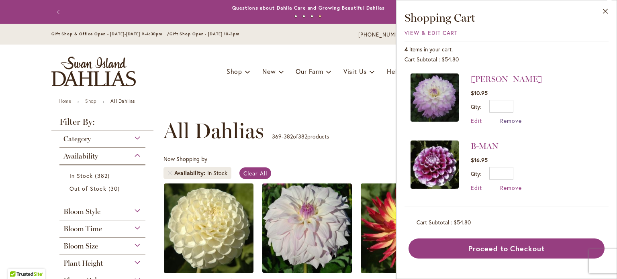
click at [508, 120] on span "Remove" at bounding box center [511, 121] width 22 height 8
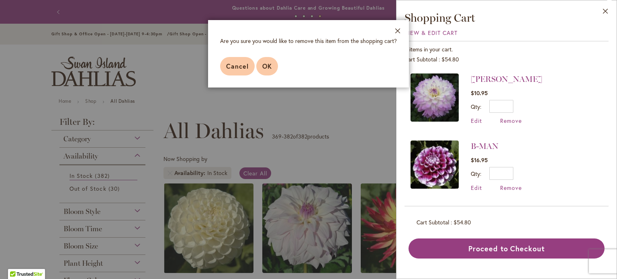
click at [263, 65] on span "OK" at bounding box center [267, 66] width 10 height 8
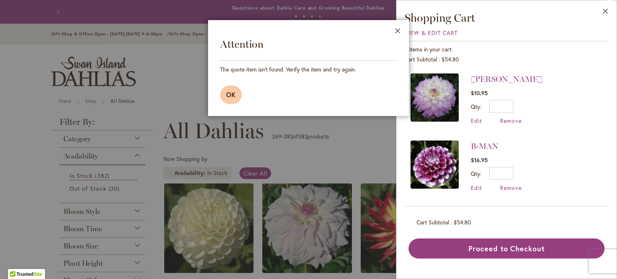
click at [227, 93] on span "OK" at bounding box center [231, 94] width 10 height 8
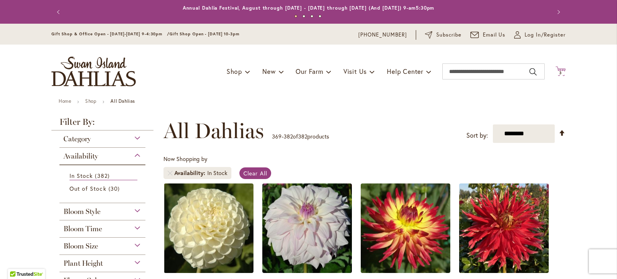
click at [557, 70] on icon at bounding box center [560, 71] width 10 height 10
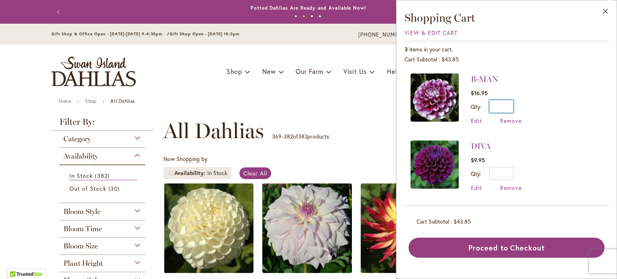
click at [507, 104] on input "*" at bounding box center [501, 106] width 24 height 13
click at [509, 104] on input "*" at bounding box center [501, 106] width 24 height 13
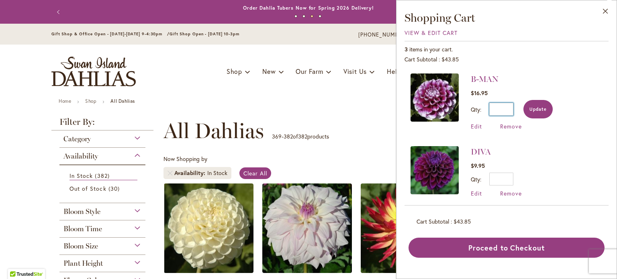
type input "*"
click at [543, 108] on span "Update" at bounding box center [537, 109] width 17 height 6
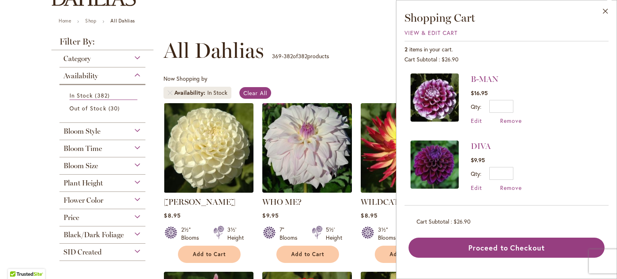
scroll to position [161, 0]
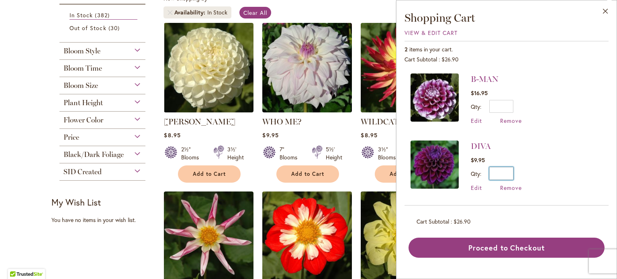
click at [509, 173] on input "*" at bounding box center [501, 173] width 24 height 13
click at [97, 239] on div "My Wish List Last Added Items You have no items in your wish list." at bounding box center [104, 220] width 107 height 47
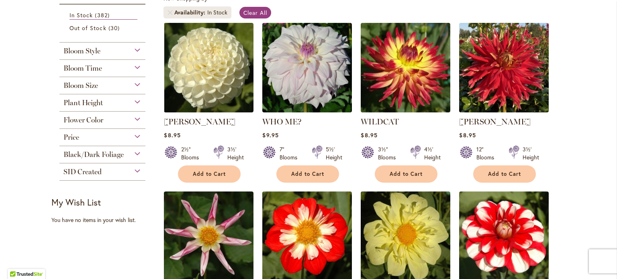
scroll to position [0, 0]
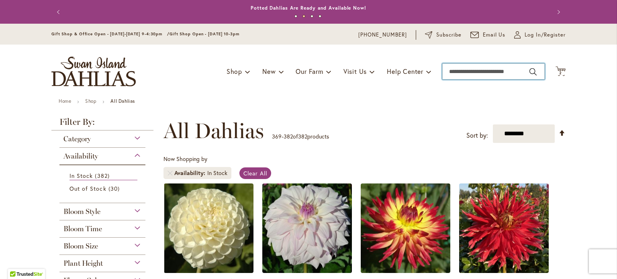
click at [456, 69] on input "Search" at bounding box center [493, 71] width 102 height 16
type input "**********"
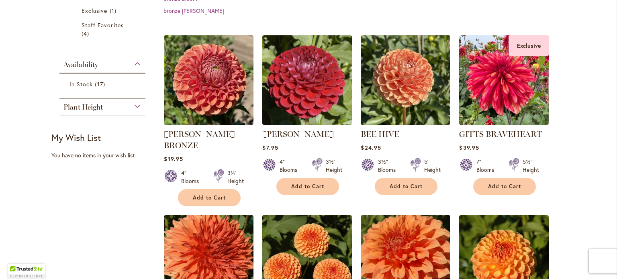
scroll to position [241, 0]
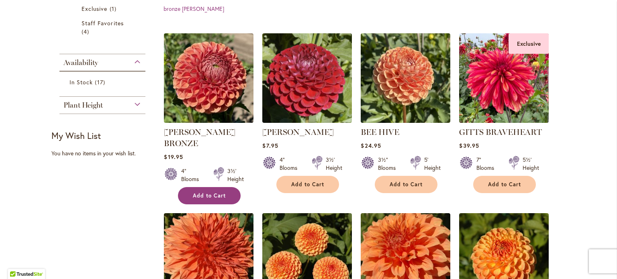
click at [206, 192] on span "Add to Cart" at bounding box center [209, 195] width 33 height 7
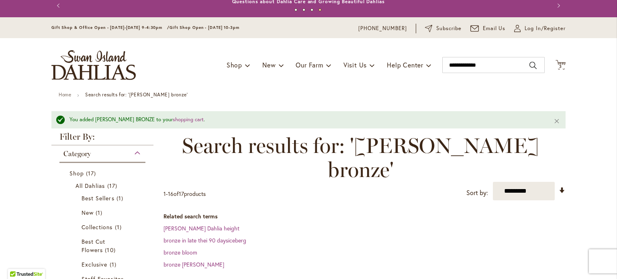
scroll to position [0, 0]
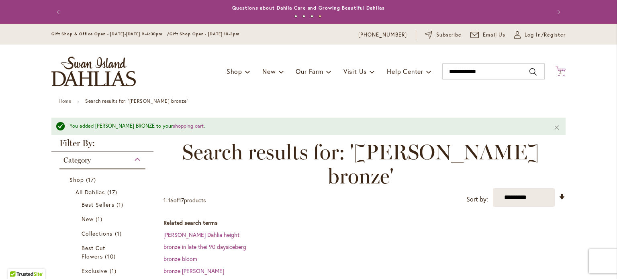
click at [559, 72] on span "3" at bounding box center [560, 72] width 3 height 5
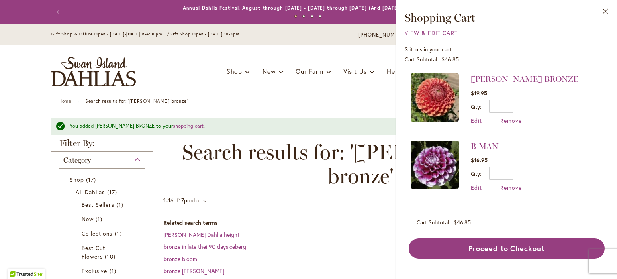
click at [305, 160] on span "Search results for: 'cornel bronze'" at bounding box center [360, 164] width 394 height 48
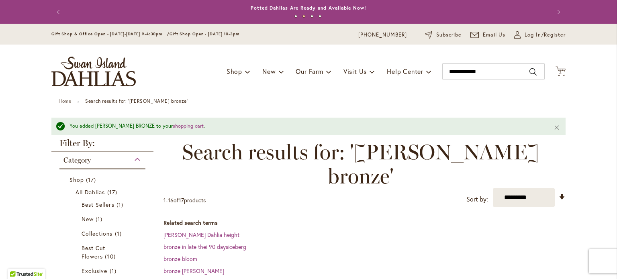
click at [559, 71] on span "3" at bounding box center [560, 72] width 3 height 5
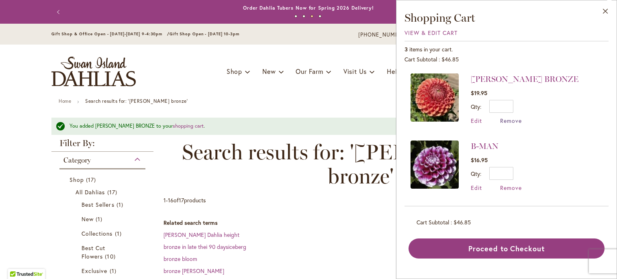
click at [508, 120] on span "Remove" at bounding box center [511, 121] width 22 height 8
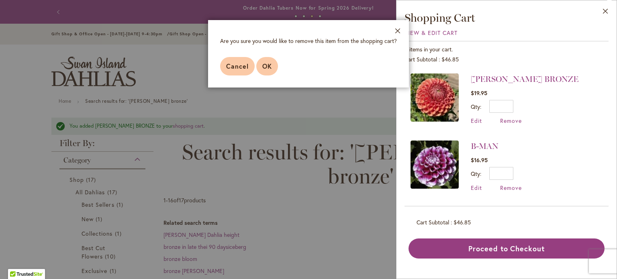
click at [269, 67] on span "OK" at bounding box center [267, 66] width 10 height 8
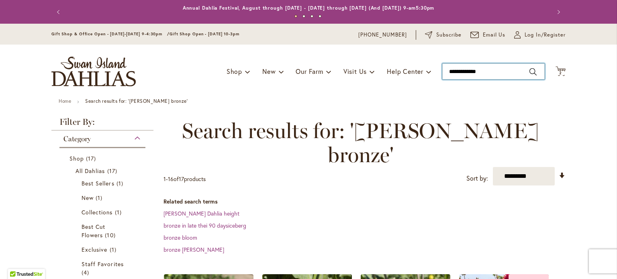
drag, startPoint x: 490, startPoint y: 72, endPoint x: 383, endPoint y: 55, distance: 108.6
click at [383, 55] on div "Toggle Nav Shop Dahlia Tubers Collections Fresh Cut Dahlias Gardening Supplies …" at bounding box center [308, 72] width 530 height 54
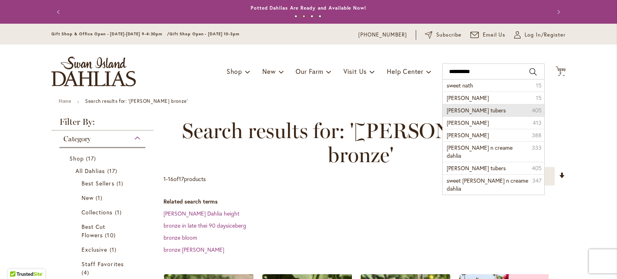
click at [475, 112] on span "Sweet Nathalie dahlia tubers" at bounding box center [475, 110] width 59 height 8
type input "**********"
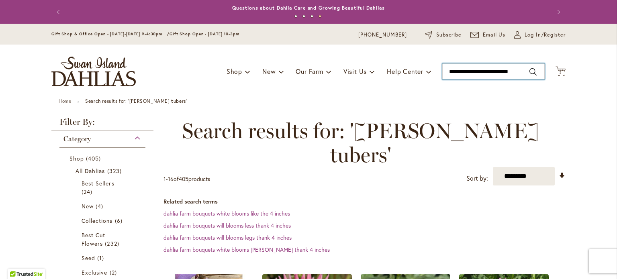
click at [469, 71] on input "**********" at bounding box center [493, 71] width 102 height 16
click at [77, 75] on img "store logo" at bounding box center [93, 72] width 84 height 30
type input "**********"
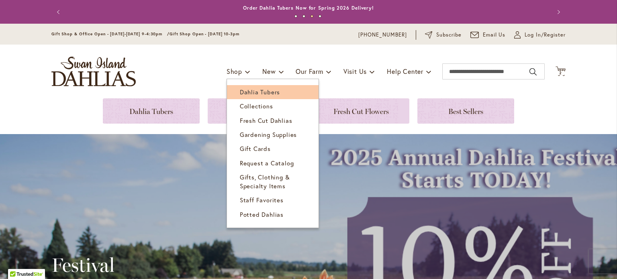
click at [240, 93] on span "Dahlia Tubers" at bounding box center [260, 92] width 40 height 8
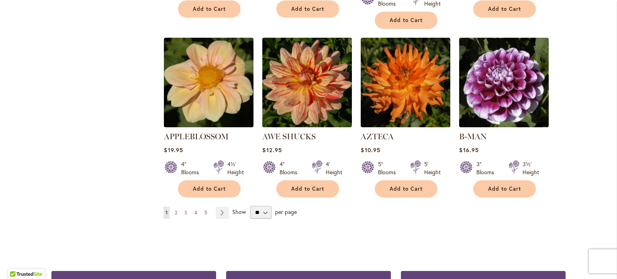
scroll to position [682, 0]
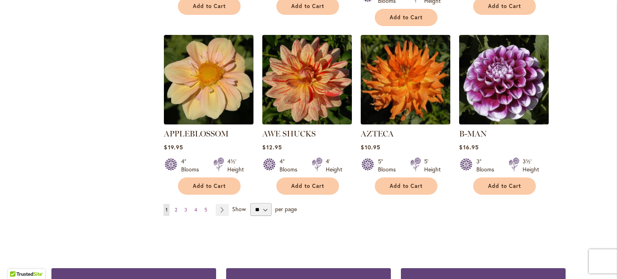
click at [175, 207] on span "2" at bounding box center [176, 210] width 2 height 6
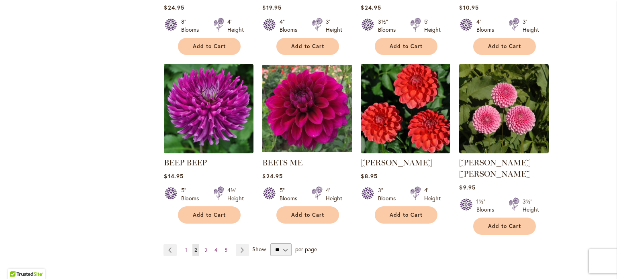
scroll to position [722, 0]
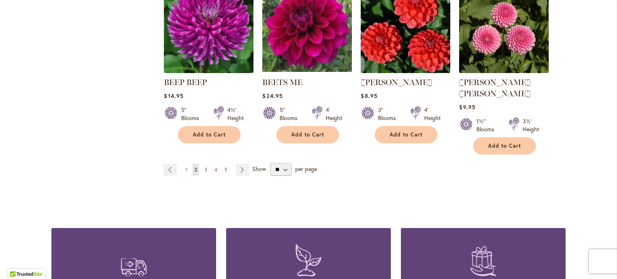
click at [204, 167] on span "3" at bounding box center [205, 170] width 3 height 6
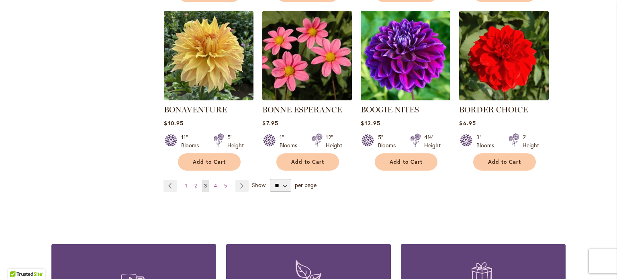
scroll to position [763, 0]
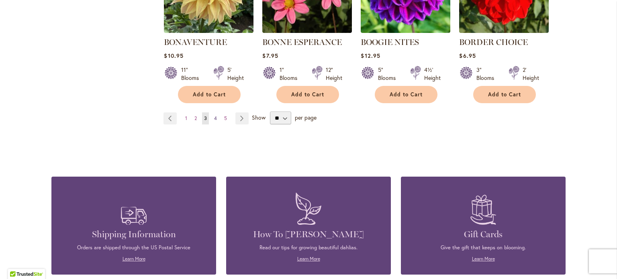
click at [214, 118] on span "4" at bounding box center [215, 118] width 3 height 6
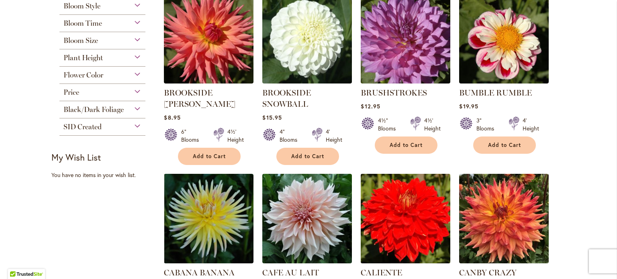
scroll to position [442, 0]
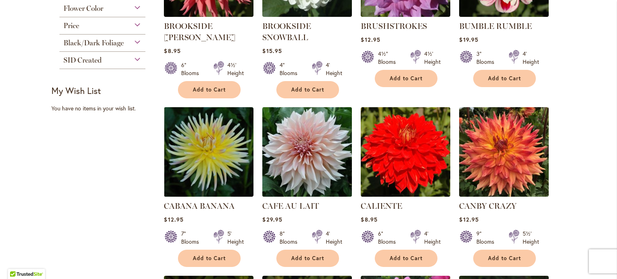
click at [303, 155] on img at bounding box center [307, 152] width 94 height 94
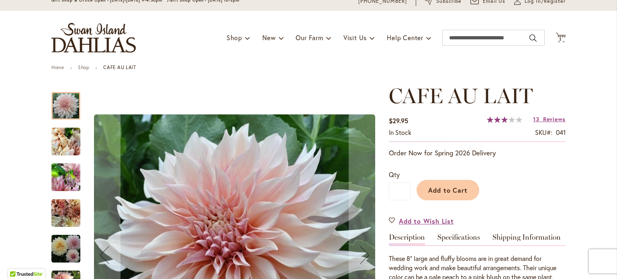
scroll to position [80, 0]
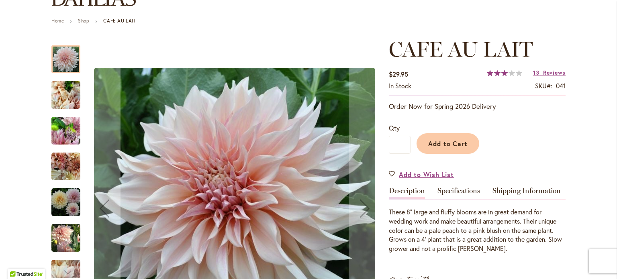
click at [67, 96] on img "Café Au Lait" at bounding box center [65, 95] width 29 height 39
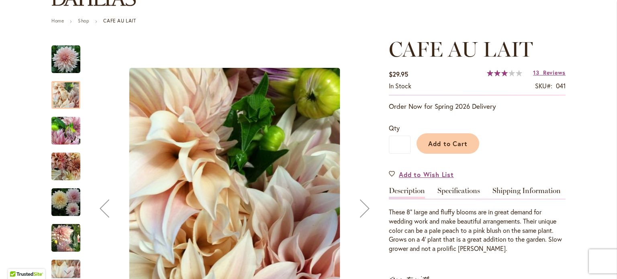
click at [64, 126] on img "Café Au Lait" at bounding box center [65, 131] width 29 height 39
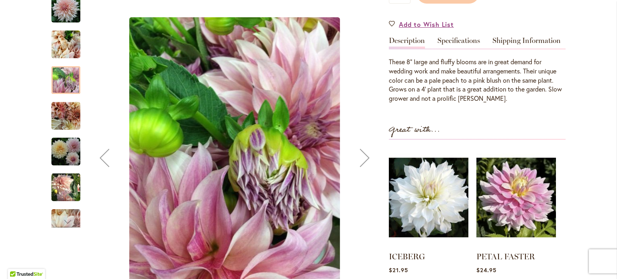
scroll to position [241, 0]
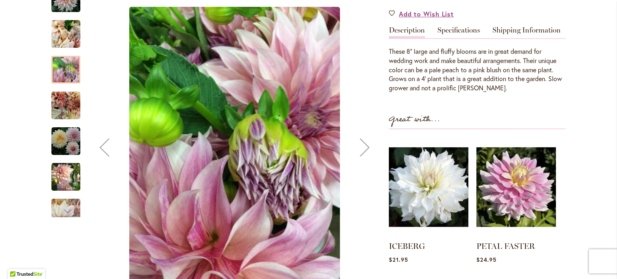
click at [61, 102] on img "Café Au Lait" at bounding box center [65, 105] width 29 height 29
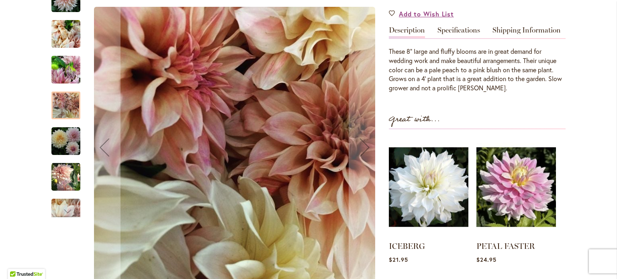
click at [60, 144] on img "Café Au Lait" at bounding box center [65, 140] width 29 height 29
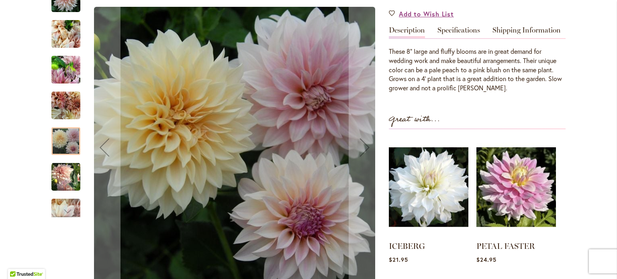
click at [63, 183] on img "Café Au Lait" at bounding box center [65, 177] width 29 height 30
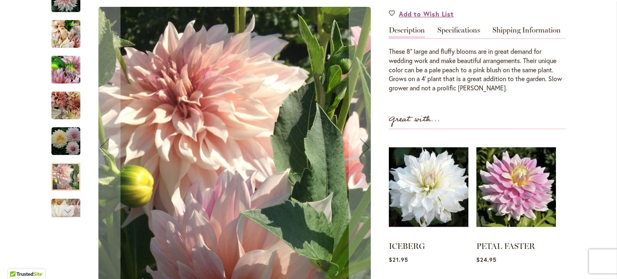
click at [64, 214] on div "Next" at bounding box center [66, 211] width 12 height 12
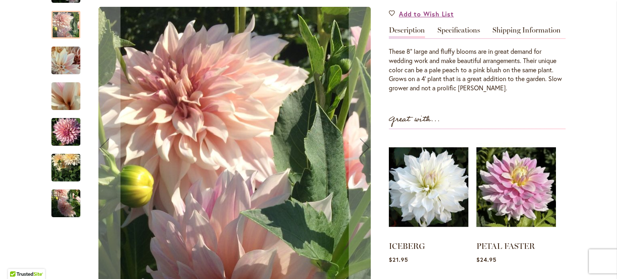
click at [67, 127] on img "Café Au Lait" at bounding box center [65, 132] width 29 height 39
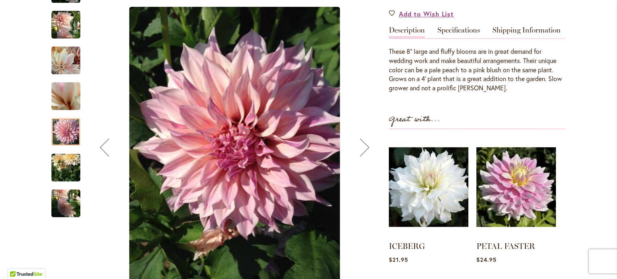
click at [66, 153] on img "Café Au Lait" at bounding box center [65, 168] width 29 height 39
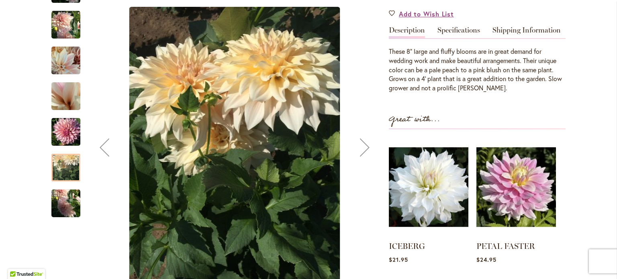
click at [61, 201] on img "Café Au Lait" at bounding box center [65, 203] width 29 height 39
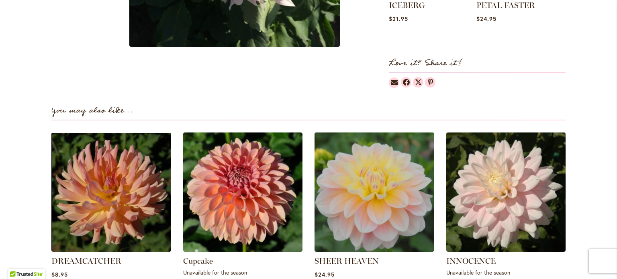
scroll to position [522, 0]
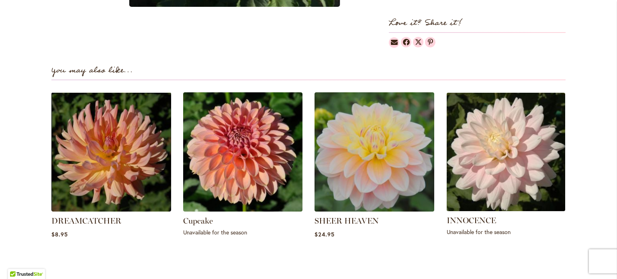
click at [494, 168] on img at bounding box center [505, 152] width 124 height 124
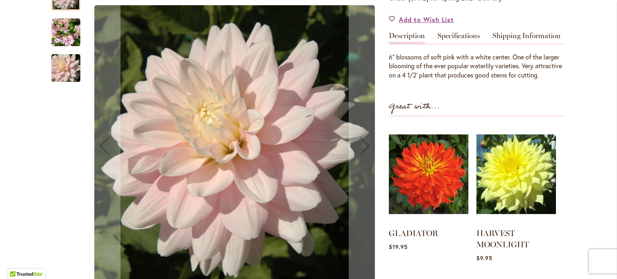
scroll to position [80, 0]
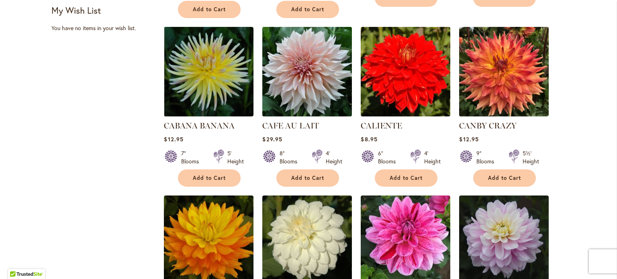
scroll to position [642, 0]
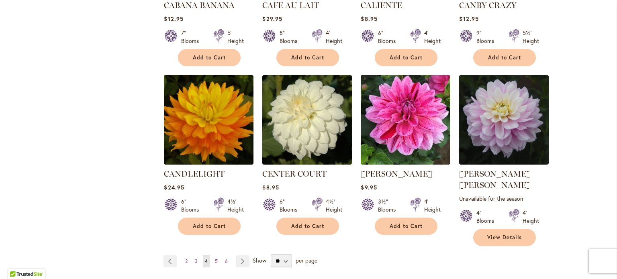
click at [195, 258] on span "3" at bounding box center [196, 261] width 3 height 6
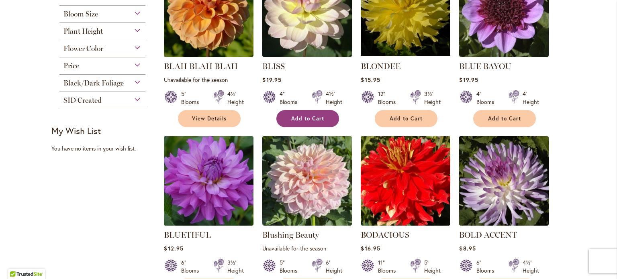
scroll to position [442, 0]
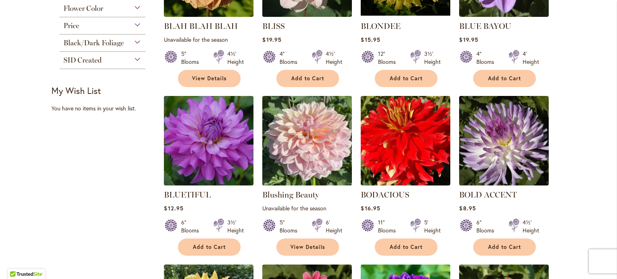
click at [305, 151] on img at bounding box center [307, 141] width 94 height 94
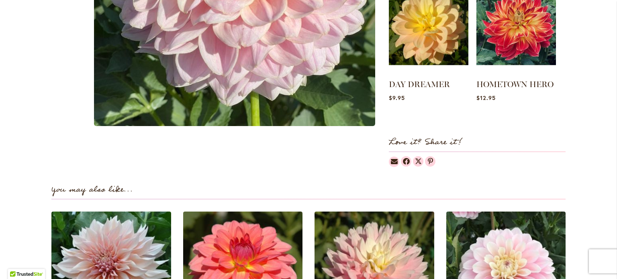
scroll to position [522, 0]
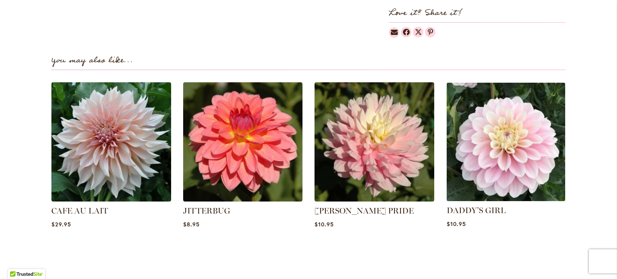
click at [483, 151] on img at bounding box center [505, 142] width 124 height 124
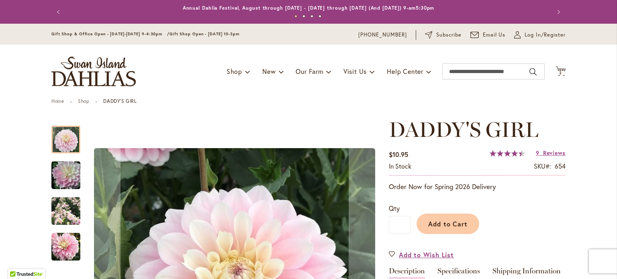
click at [67, 209] on img "DADDY'S GIRL" at bounding box center [65, 211] width 29 height 29
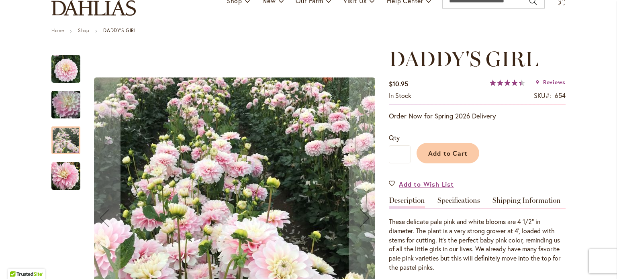
scroll to position [80, 0]
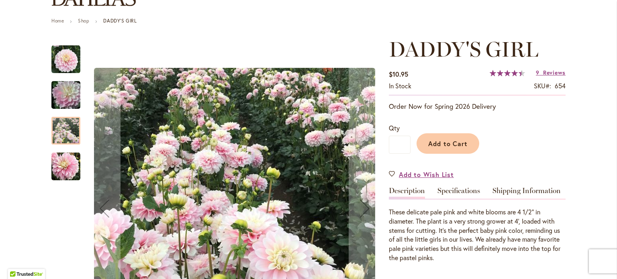
click at [63, 90] on img "DADDY'S GIRL" at bounding box center [66, 95] width 58 height 39
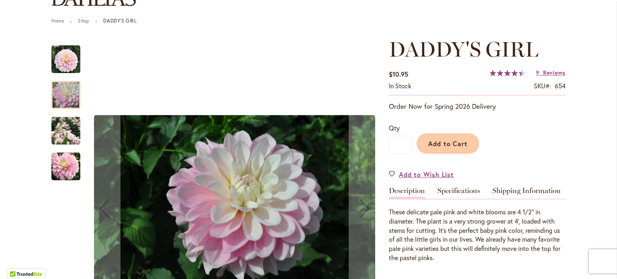
click at [59, 173] on img "DADDY'S GIRL" at bounding box center [65, 166] width 29 height 29
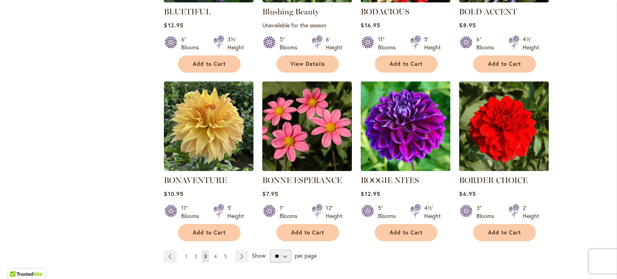
scroll to position [682, 0]
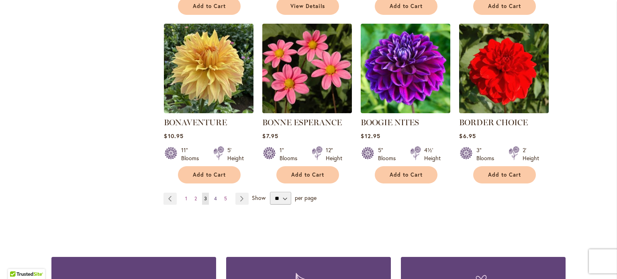
click at [214, 199] on span "4" at bounding box center [215, 198] width 3 height 6
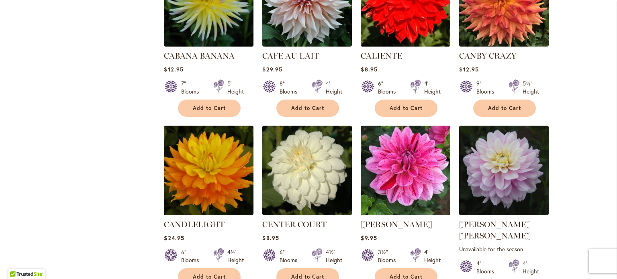
scroll to position [642, 0]
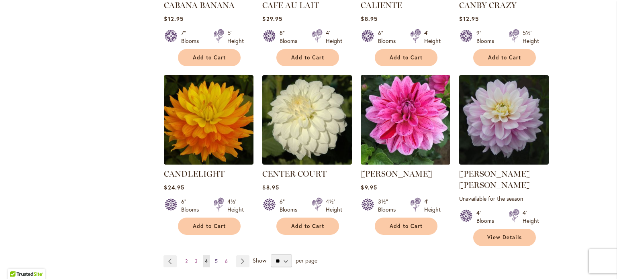
click at [215, 258] on span "5" at bounding box center [216, 261] width 3 height 6
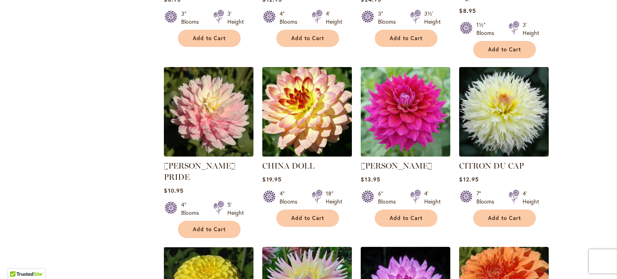
scroll to position [522, 0]
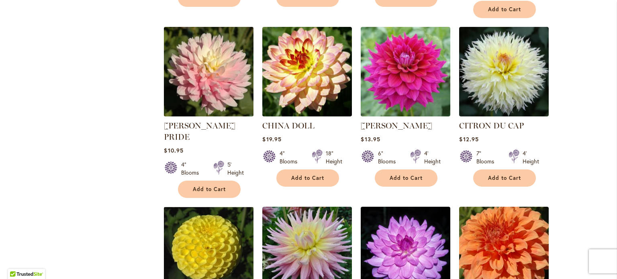
click at [223, 83] on img at bounding box center [209, 72] width 94 height 94
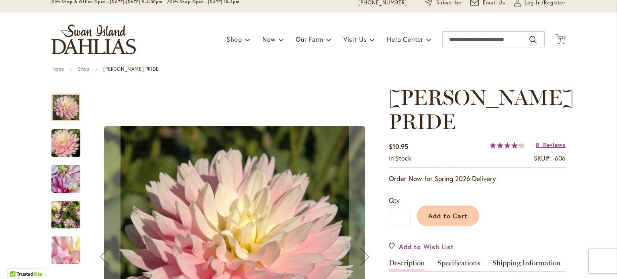
scroll to position [80, 0]
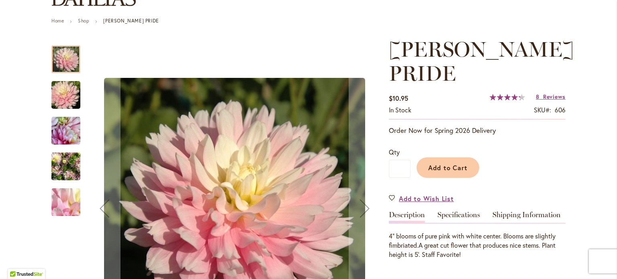
click at [61, 167] on img "CHILSON'S PRIDE" at bounding box center [65, 166] width 29 height 39
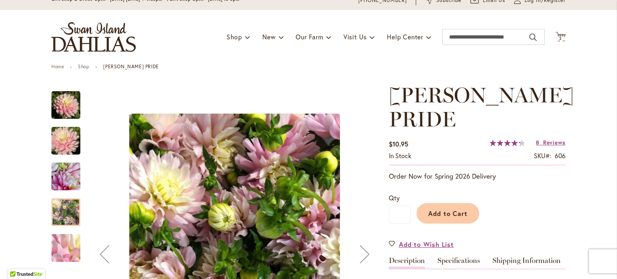
scroll to position [0, 0]
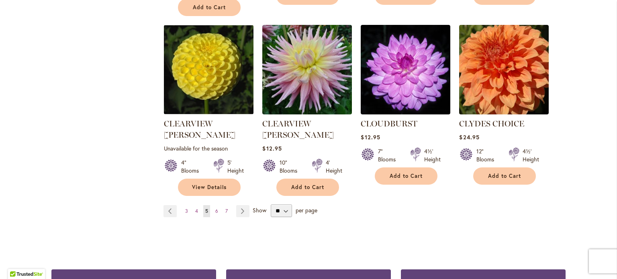
scroll to position [763, 0]
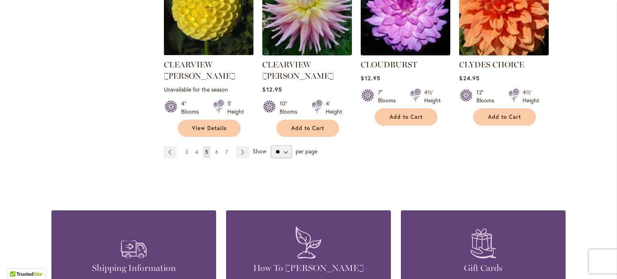
click at [215, 149] on span "6" at bounding box center [216, 152] width 3 height 6
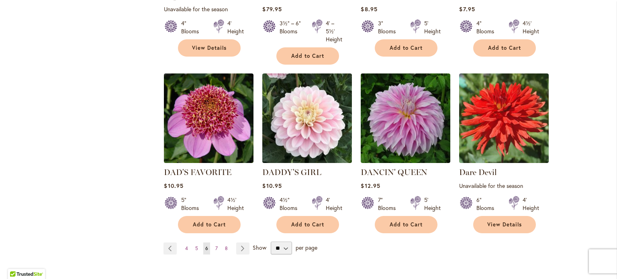
scroll to position [682, 0]
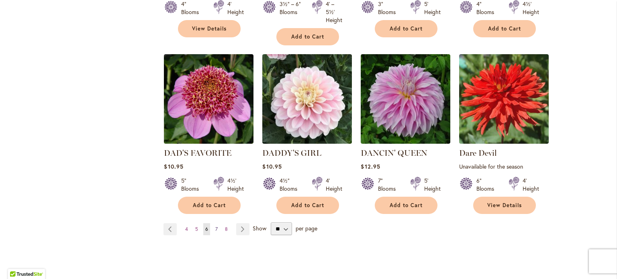
click at [215, 226] on span "7" at bounding box center [216, 229] width 2 height 6
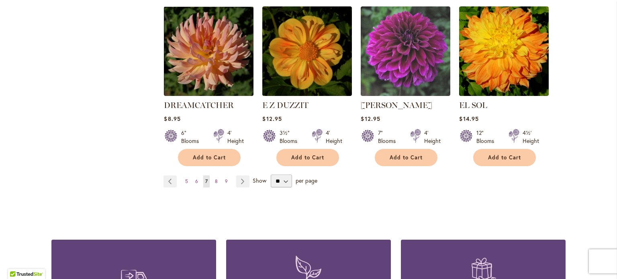
scroll to position [722, 0]
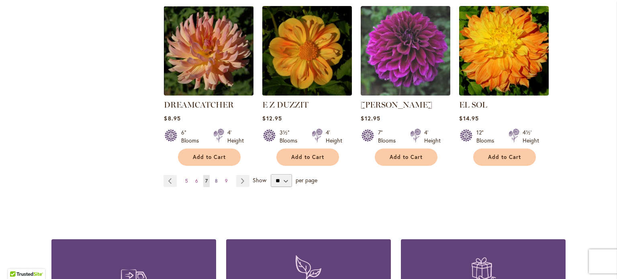
click at [215, 178] on span "8" at bounding box center [216, 181] width 3 height 6
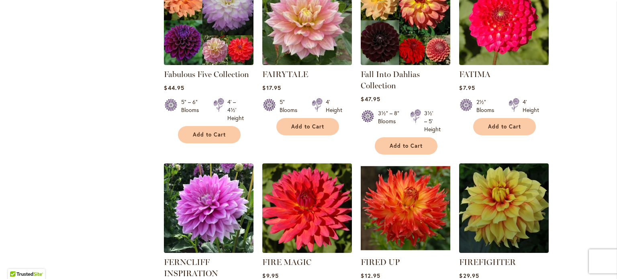
scroll to position [722, 0]
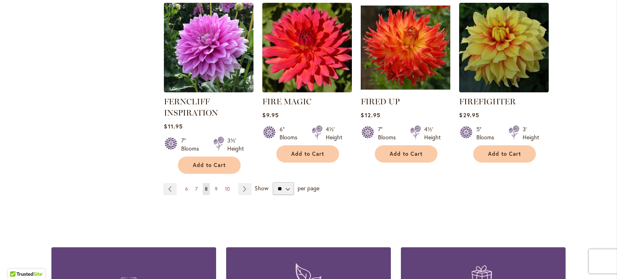
click at [213, 187] on link "Page 9" at bounding box center [216, 189] width 7 height 12
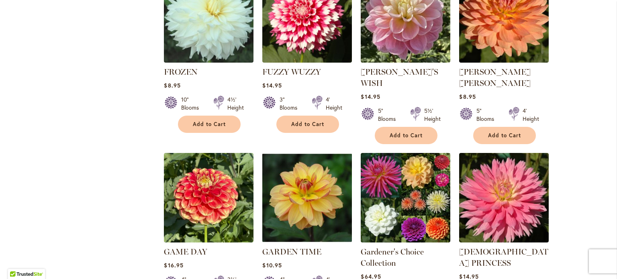
scroll to position [642, 0]
